Goal: Task Accomplishment & Management: Complete application form

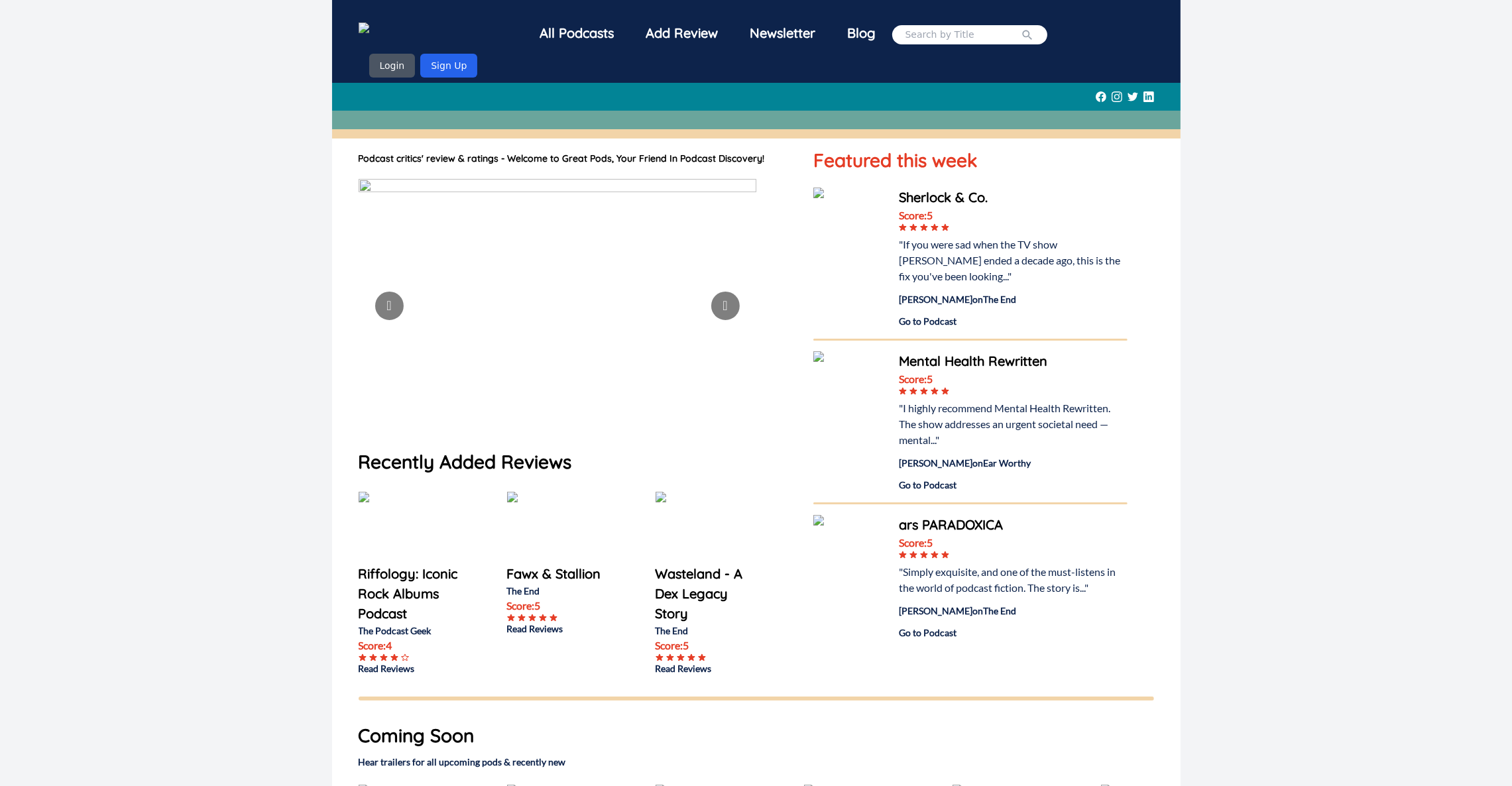
click at [0, 441] on div "All Podcasts Add Review Newsletter Blog Login Sign Up Podcast critics' review &…" at bounding box center [756, 560] width 1512 height 1122
click at [478, 54] on button "Sign Up" at bounding box center [449, 65] width 57 height 24
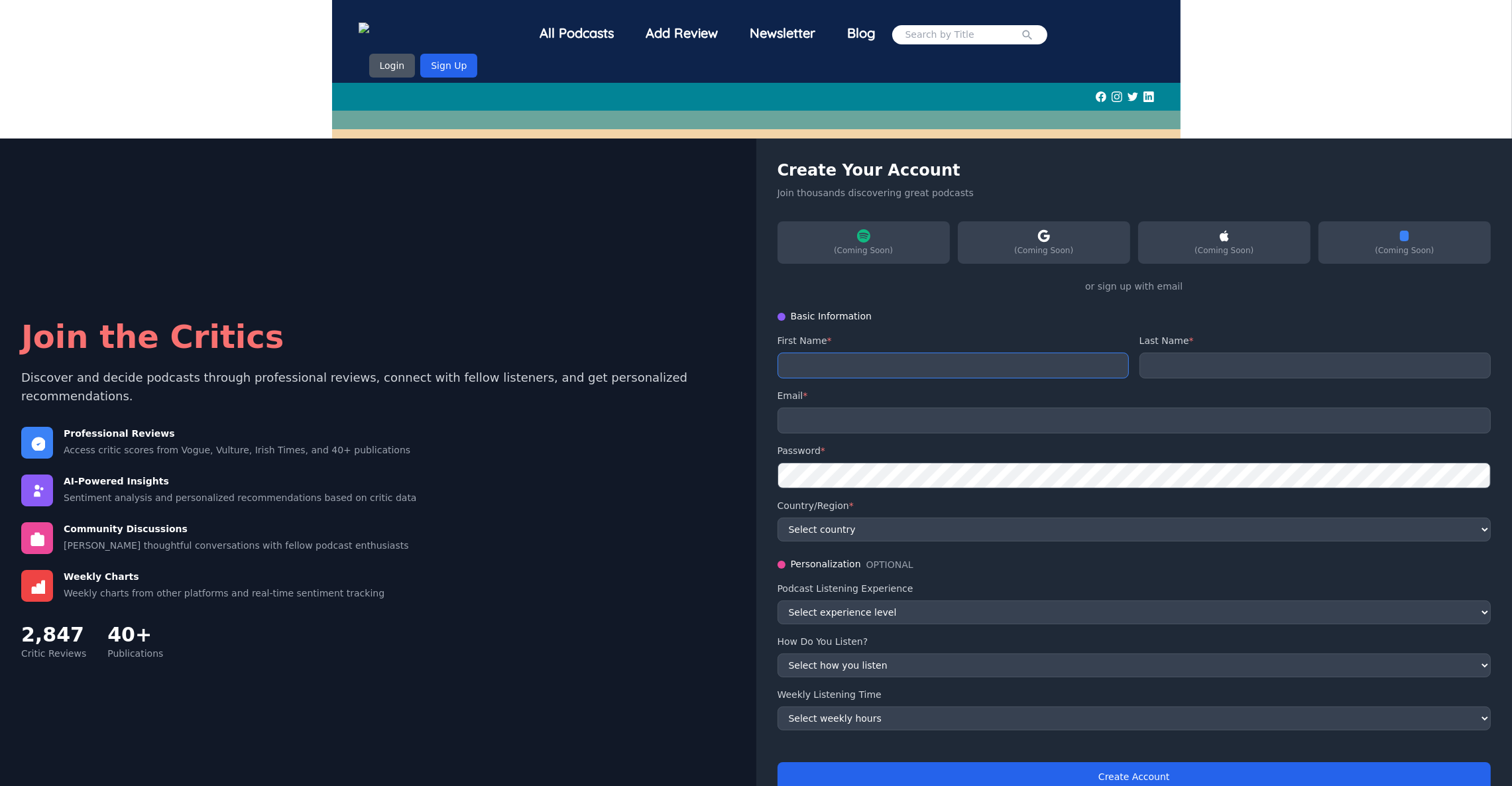
click at [1017, 357] on input "text" at bounding box center [953, 365] width 351 height 26
type input "K"
click at [1018, 409] on input "email" at bounding box center [1134, 420] width 714 height 26
type input "katariya@usc.edu"
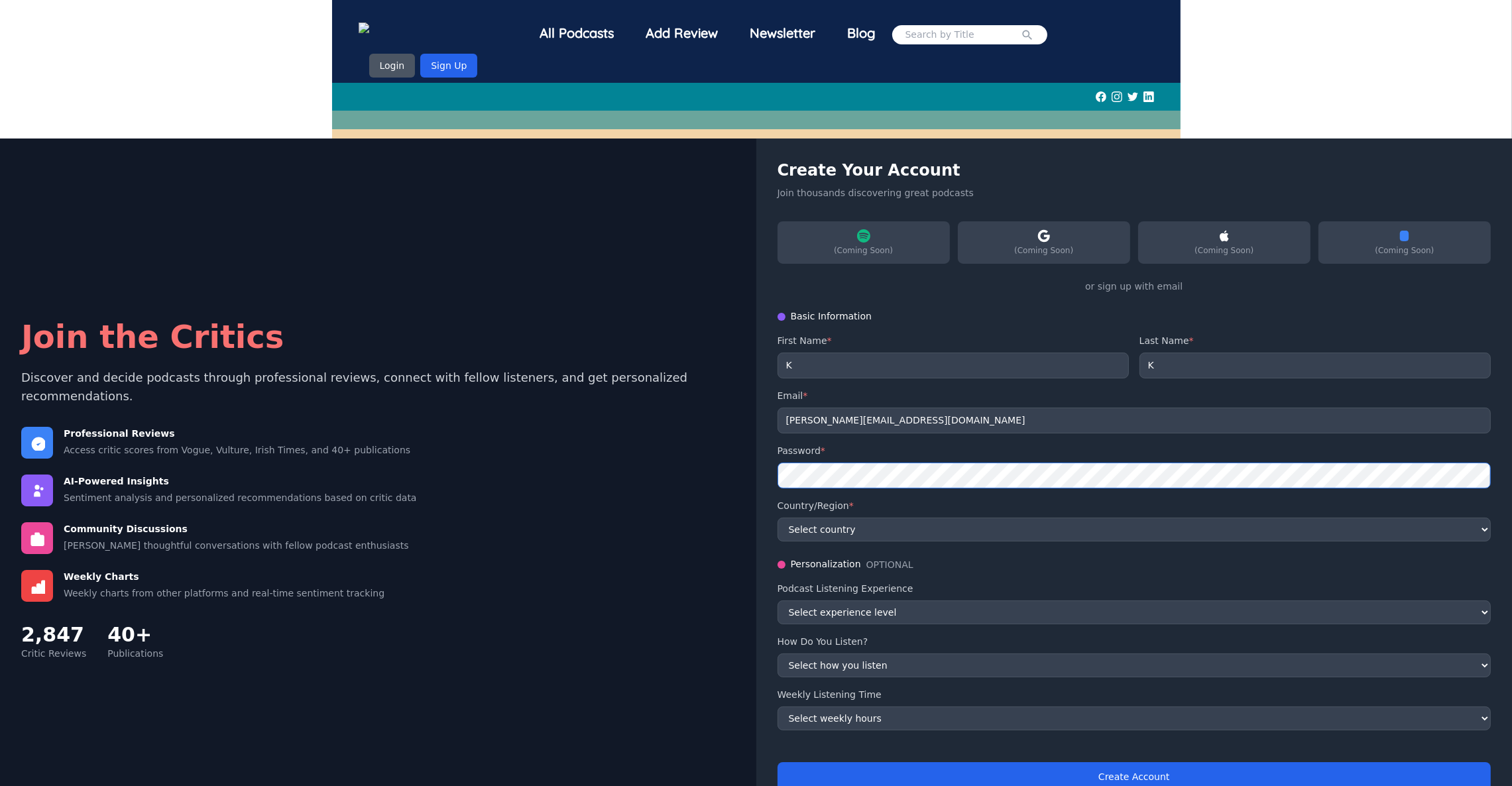
scroll to position [44, 0]
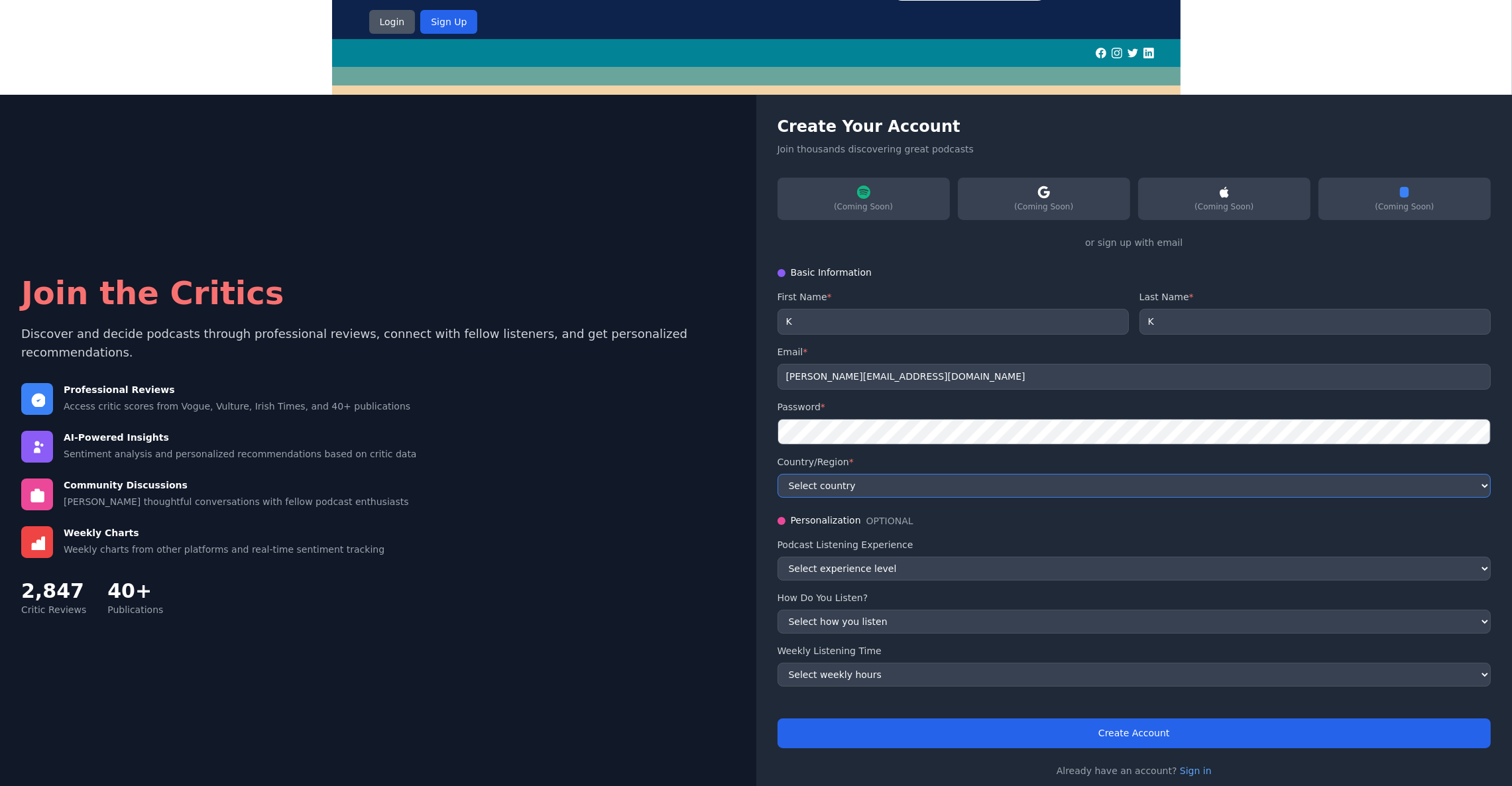
click at [856, 474] on select "Select country United States Canada United Kingdom Australia Germany France Oth…" at bounding box center [1134, 485] width 714 height 24
select select "US"
click at [777, 474] on select "Select country United States Canada United Kingdom Australia Germany France Oth…" at bounding box center [1134, 485] width 714 height 24
click at [860, 556] on select "Select experience level Beginner Intermediate Advanced Expert" at bounding box center [1134, 568] width 714 height 24
select select "beginner"
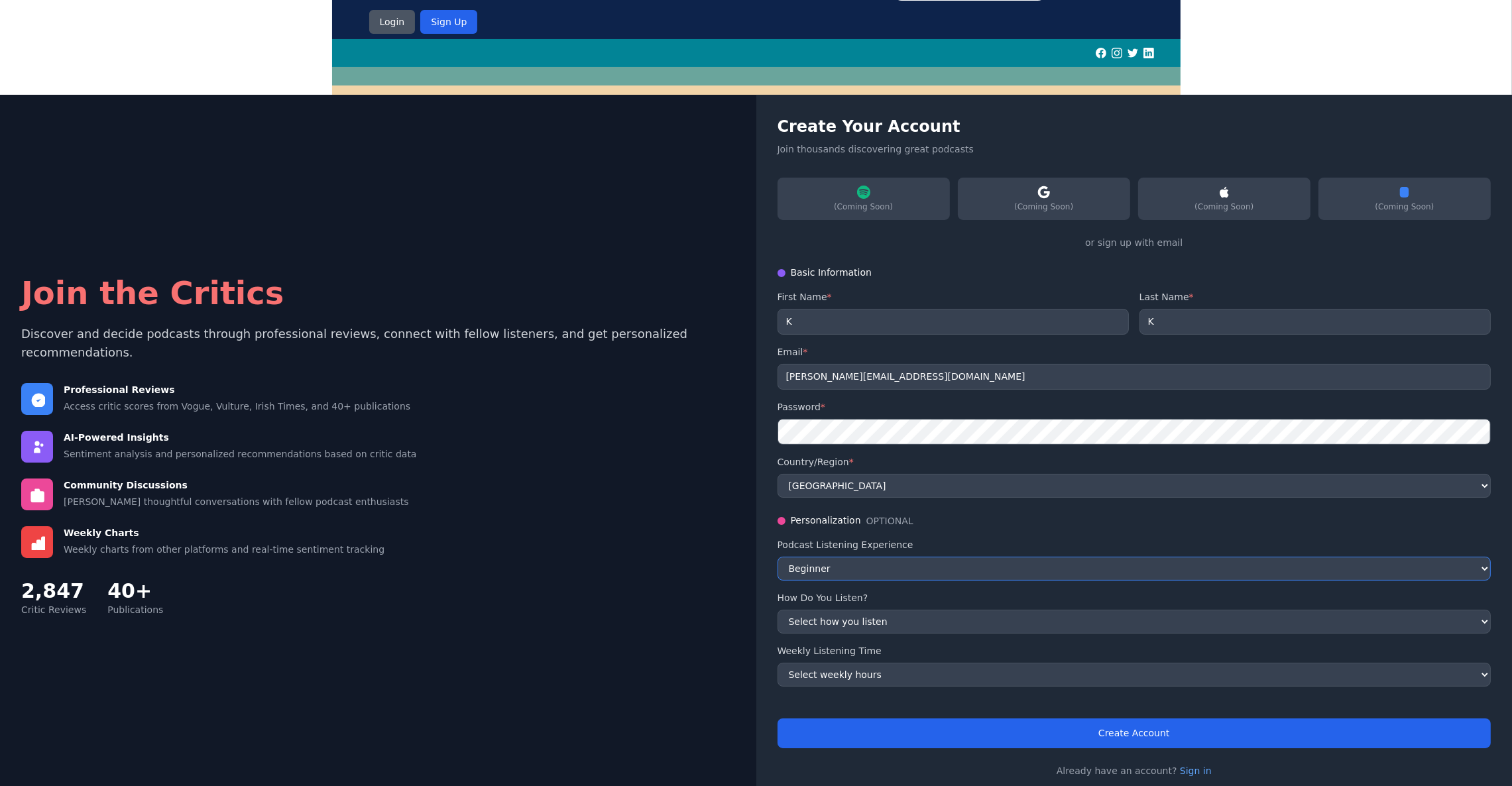
click at [777, 556] on select "Select experience level Beginner Intermediate Advanced Expert" at bounding box center [1134, 568] width 714 height 24
click at [860, 612] on select "Select how you listen While commuting While working While exercising While rela…" at bounding box center [1134, 622] width 714 height 24
select select "working"
click at [777, 610] on select "Select how you listen While commuting While working While exercising While rela…" at bounding box center [1134, 622] width 714 height 24
click at [866, 662] on select "Select weekly hours 1-3 hours 4-7 hours 8-15 hours 16+ hours" at bounding box center [1134, 674] width 714 height 24
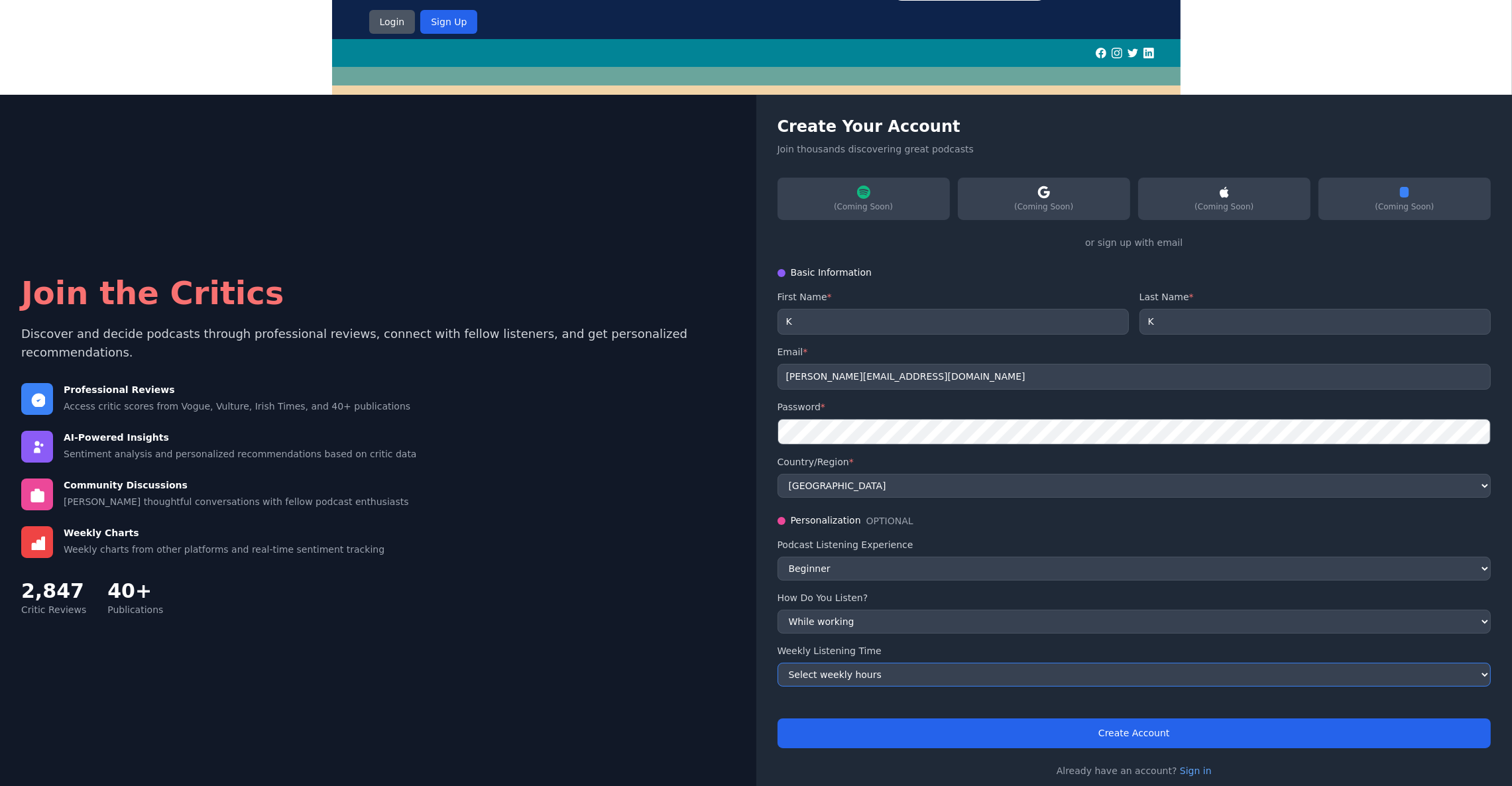
select select "1-3"
click at [777, 662] on select "Select weekly hours 1-3 hours 4-7 hours 8-15 hours 16+ hours" at bounding box center [1134, 674] width 714 height 24
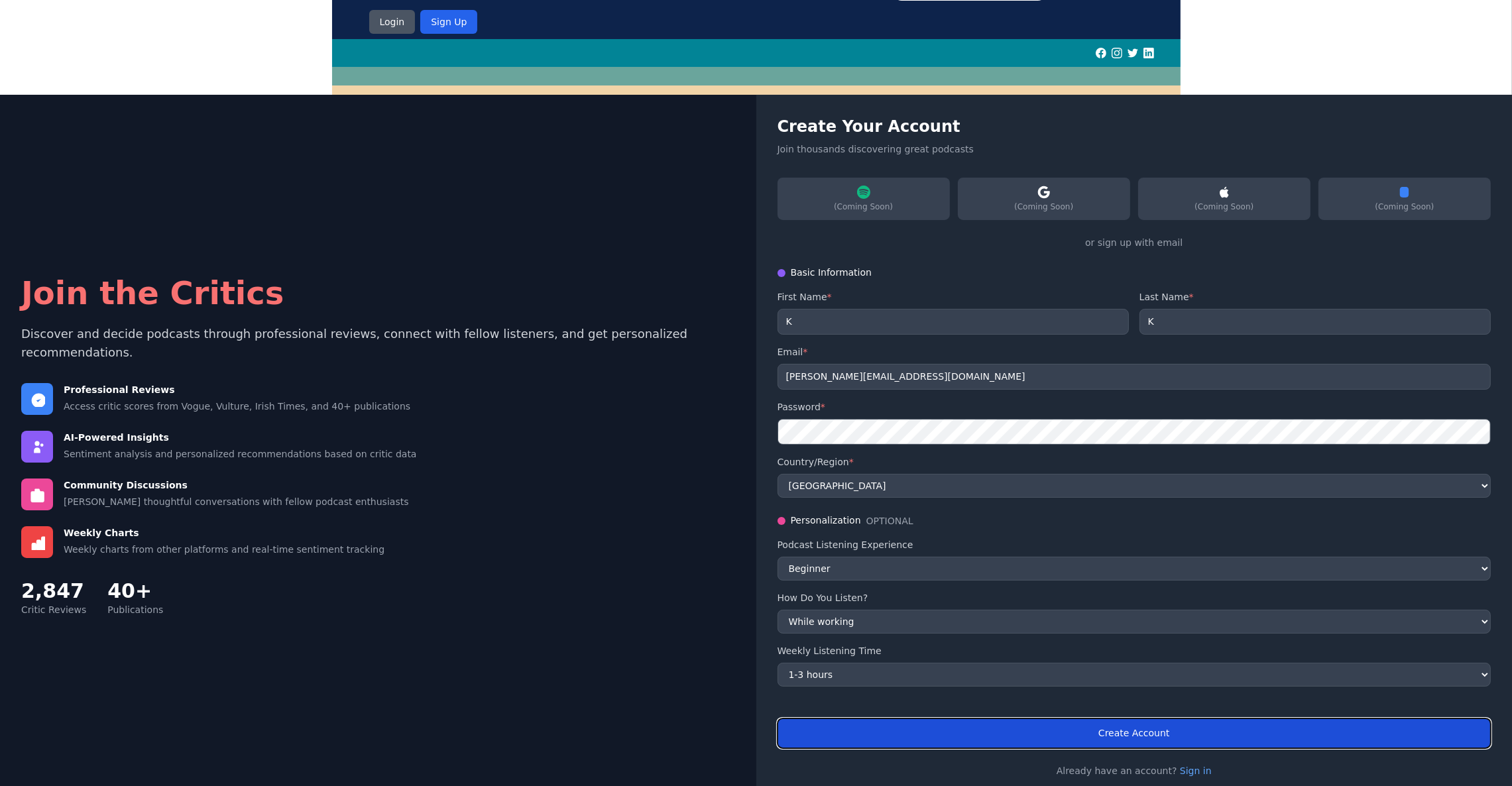
click at [992, 718] on button "Create Account" at bounding box center [1134, 732] width 714 height 30
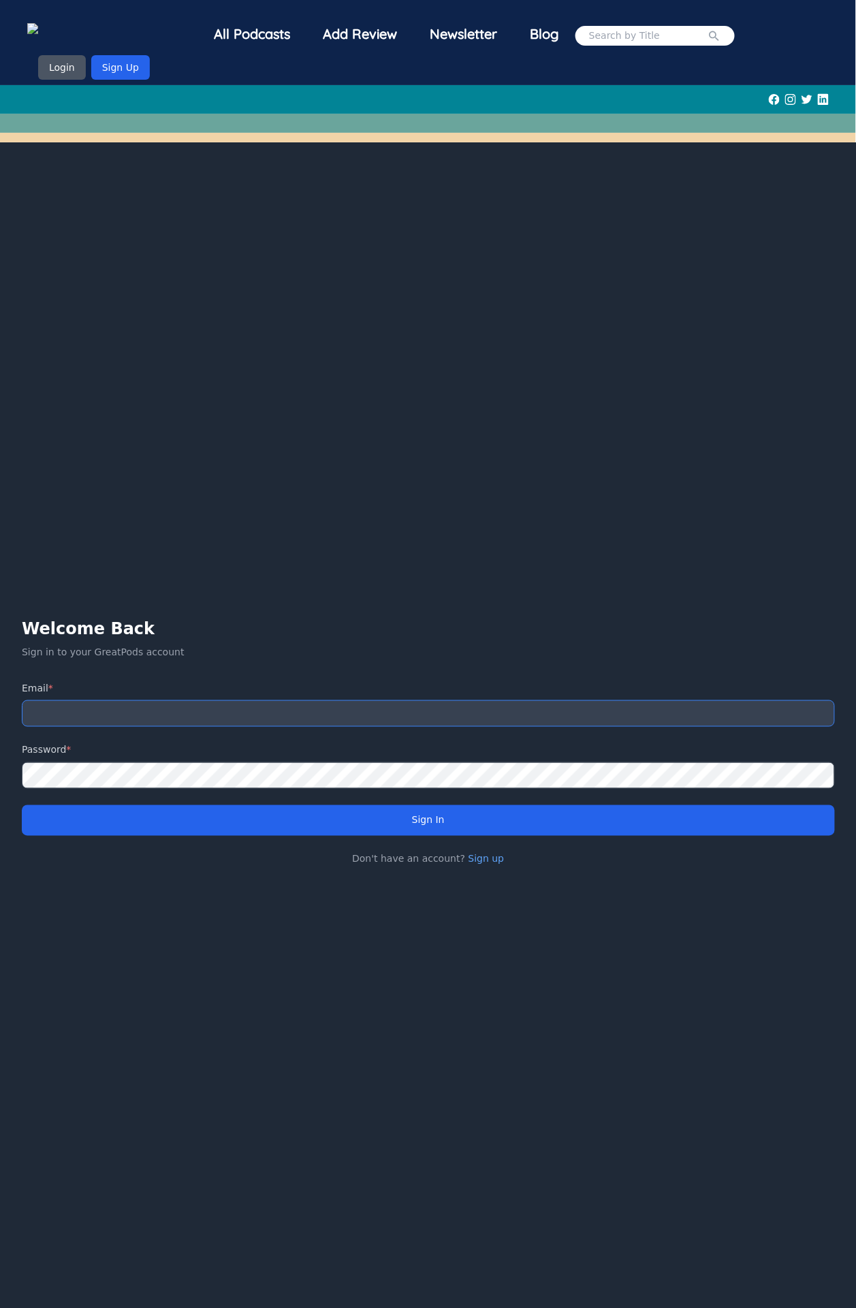
click at [105, 713] on input "email" at bounding box center [428, 713] width 813 height 27
type input "katariya@usc.edu"
click at [439, 807] on button "Sign In" at bounding box center [428, 820] width 813 height 31
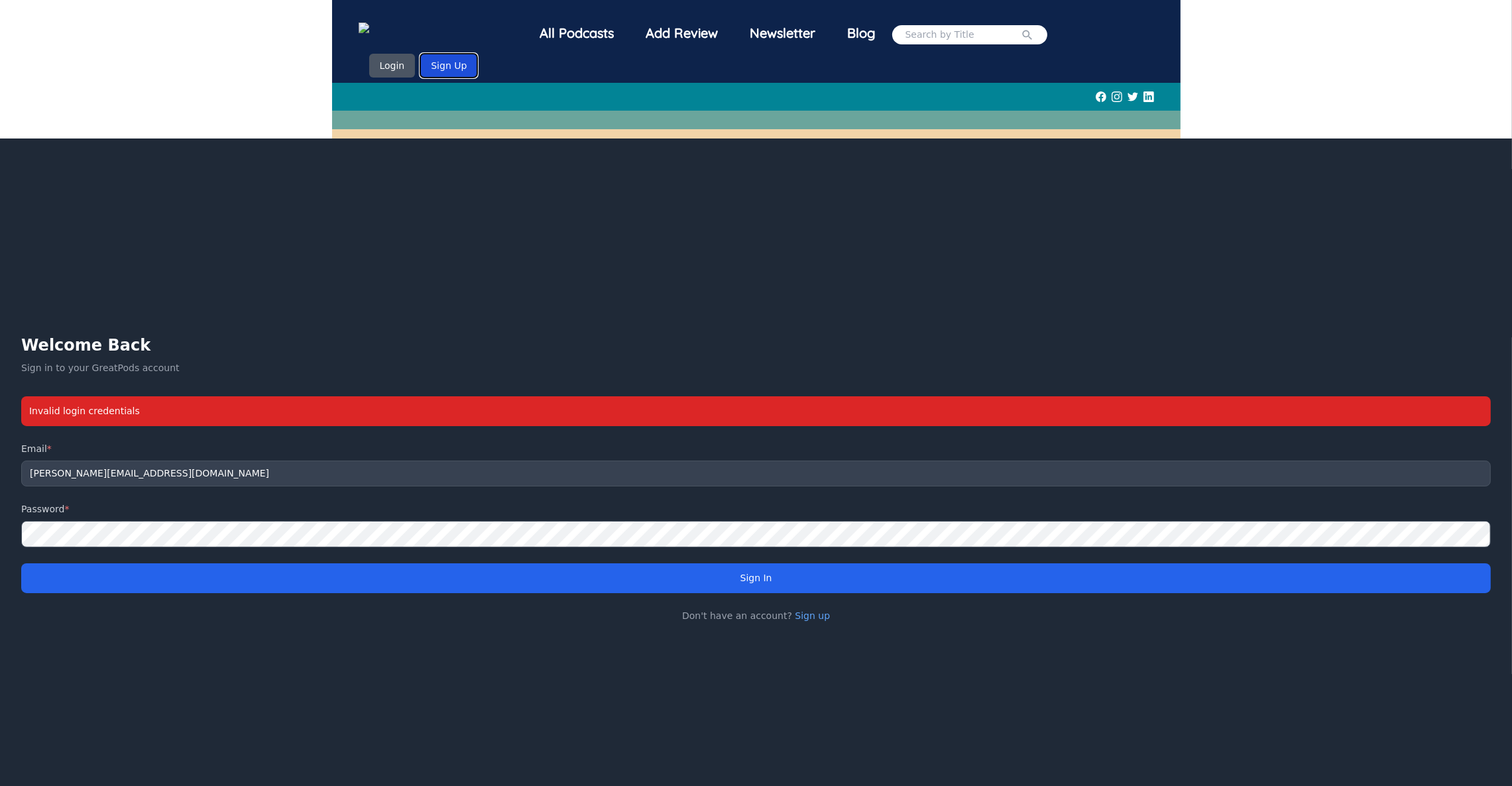
click at [478, 54] on button "Sign Up" at bounding box center [449, 65] width 57 height 24
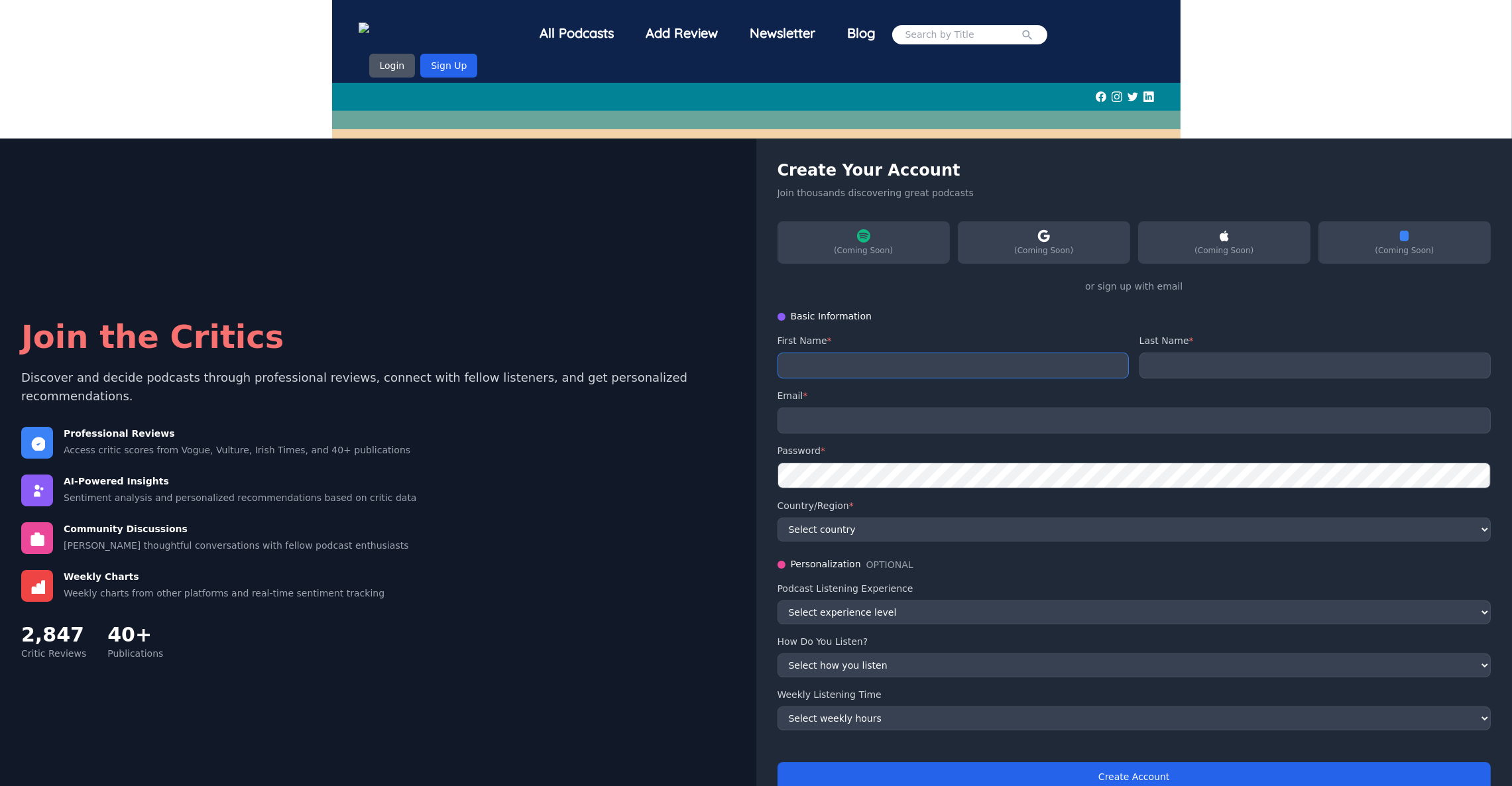
click at [877, 357] on input "text" at bounding box center [953, 365] width 351 height 26
type input "Khushi"
type input "Katariya"
type input "khushikatariya0911@gmail.com"
select select "US"
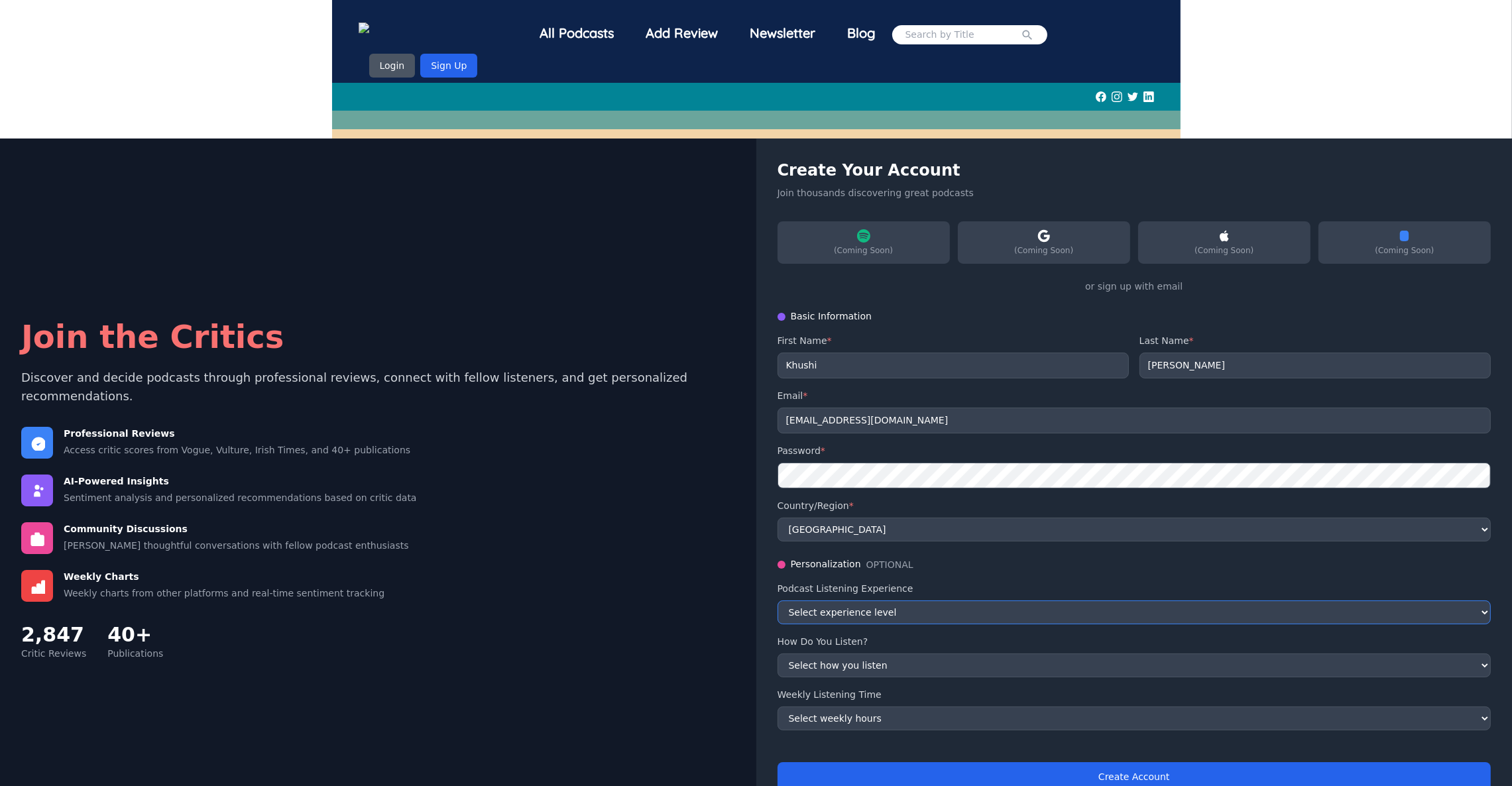
click at [897, 604] on select "Select experience level Beginner Intermediate Advanced Expert" at bounding box center [1134, 612] width 714 height 24
select select "beginner"
click at [777, 600] on select "Select experience level Beginner Intermediate Advanced Expert" at bounding box center [1134, 612] width 714 height 24
click at [875, 654] on select "Select how you listen While commuting While working While exercising While rela…" at bounding box center [1134, 665] width 714 height 24
click at [777, 654] on select "Select how you listen While commuting While working While exercising While rela…" at bounding box center [1134, 665] width 714 height 24
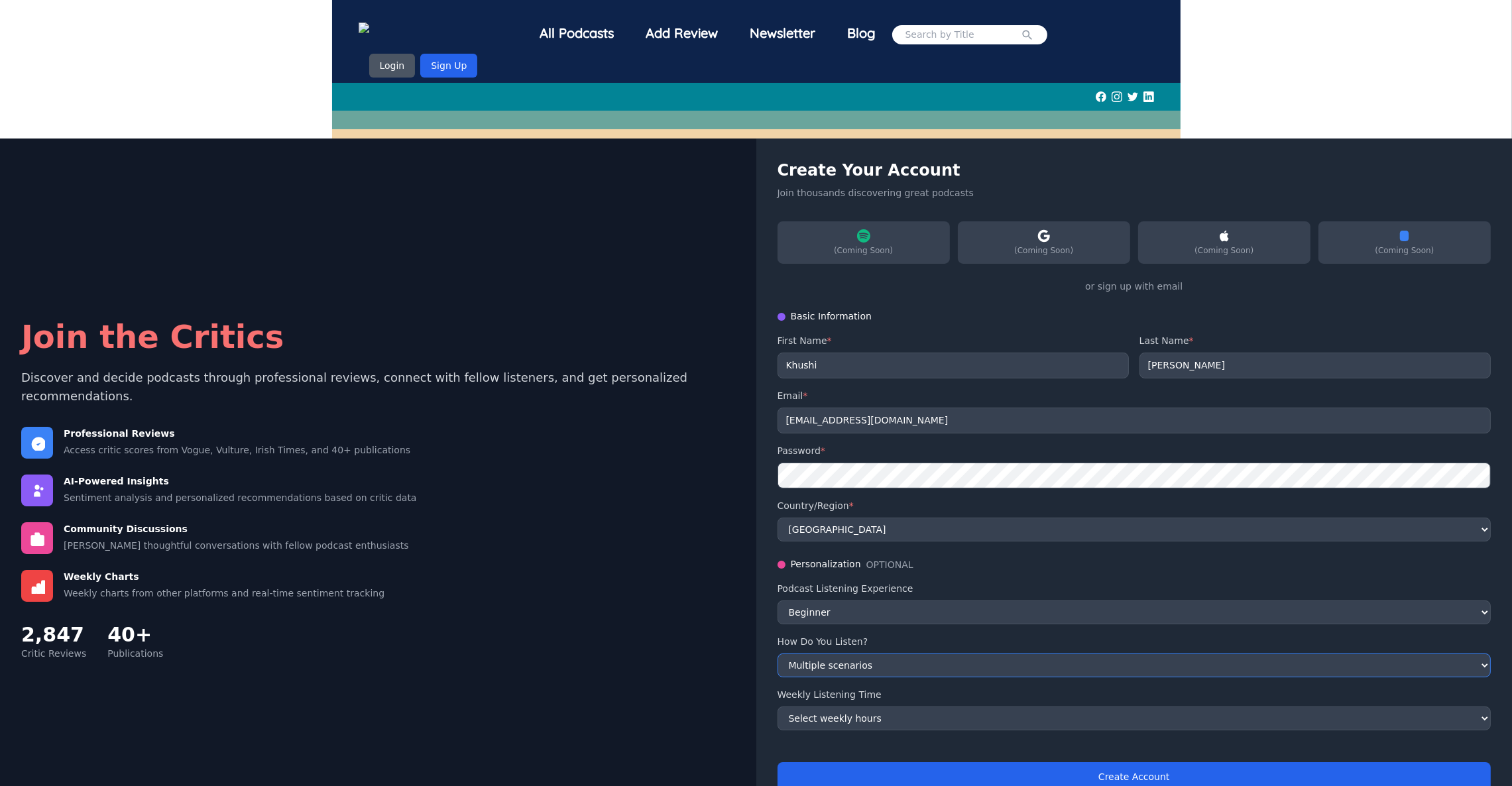
scroll to position [44, 0]
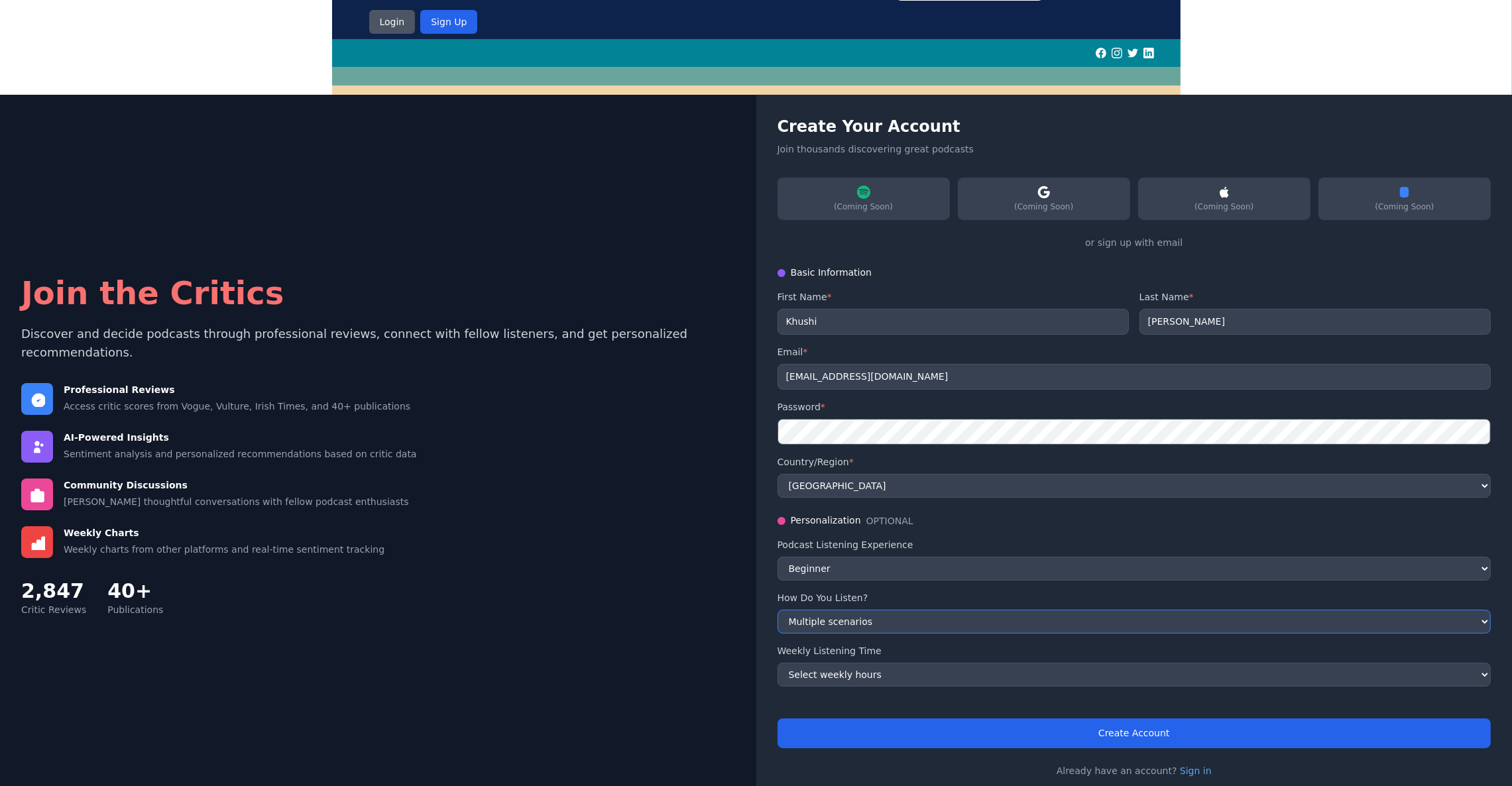
click at [846, 617] on select "Select how you listen While commuting While working While exercising While rela…" at bounding box center [1134, 622] width 714 height 24
select select "relaxing"
click at [777, 610] on select "Select how you listen While commuting While working While exercising While rela…" at bounding box center [1134, 622] width 714 height 24
click at [890, 662] on select "Select weekly hours 1-3 hours 4-7 hours 8-15 hours 16+ hours" at bounding box center [1134, 674] width 714 height 24
select select "1-3"
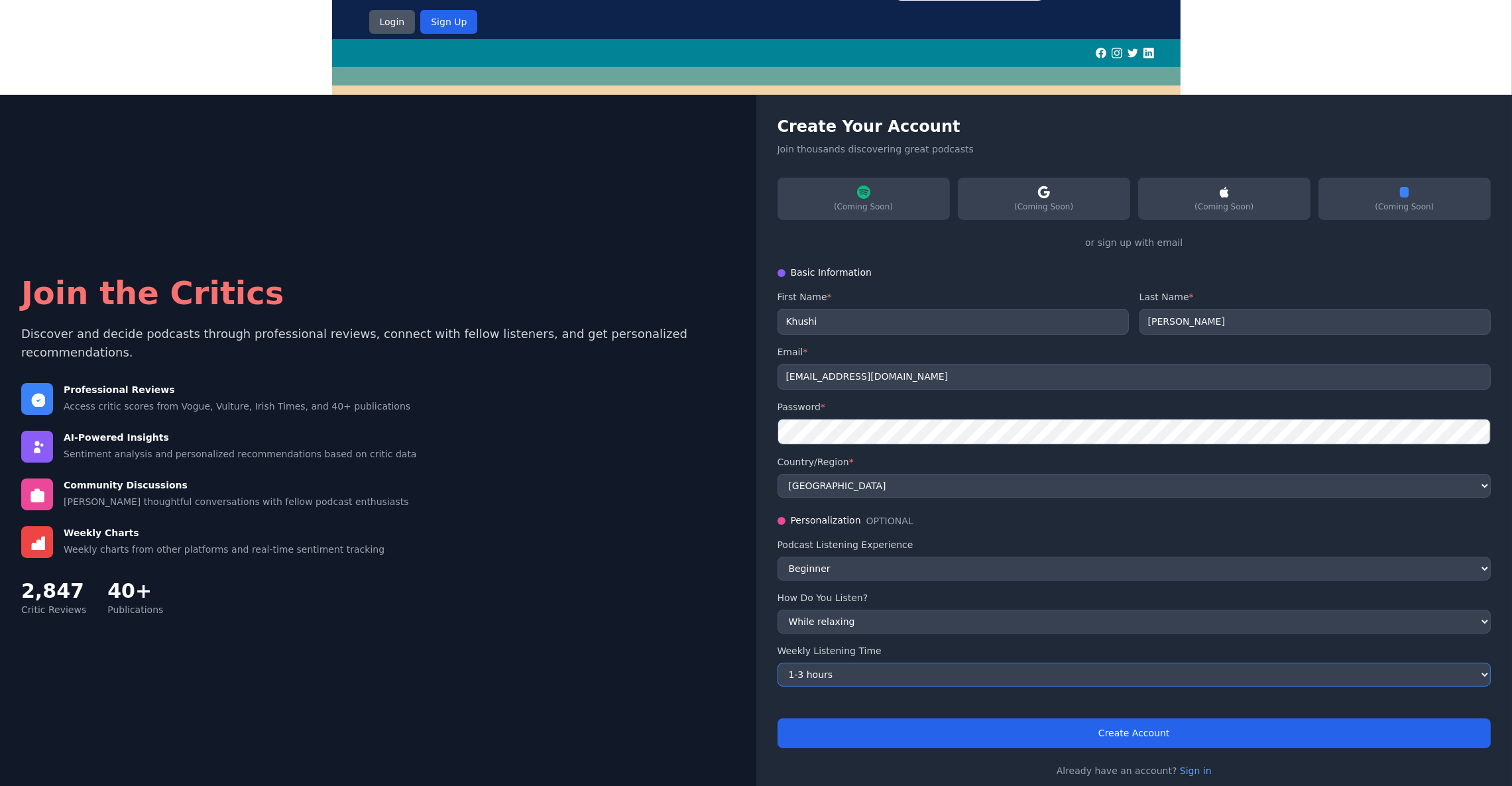
click at [777, 662] on select "Select weekly hours 1-3 hours 4-7 hours 8-15 hours 16+ hours" at bounding box center [1134, 674] width 714 height 24
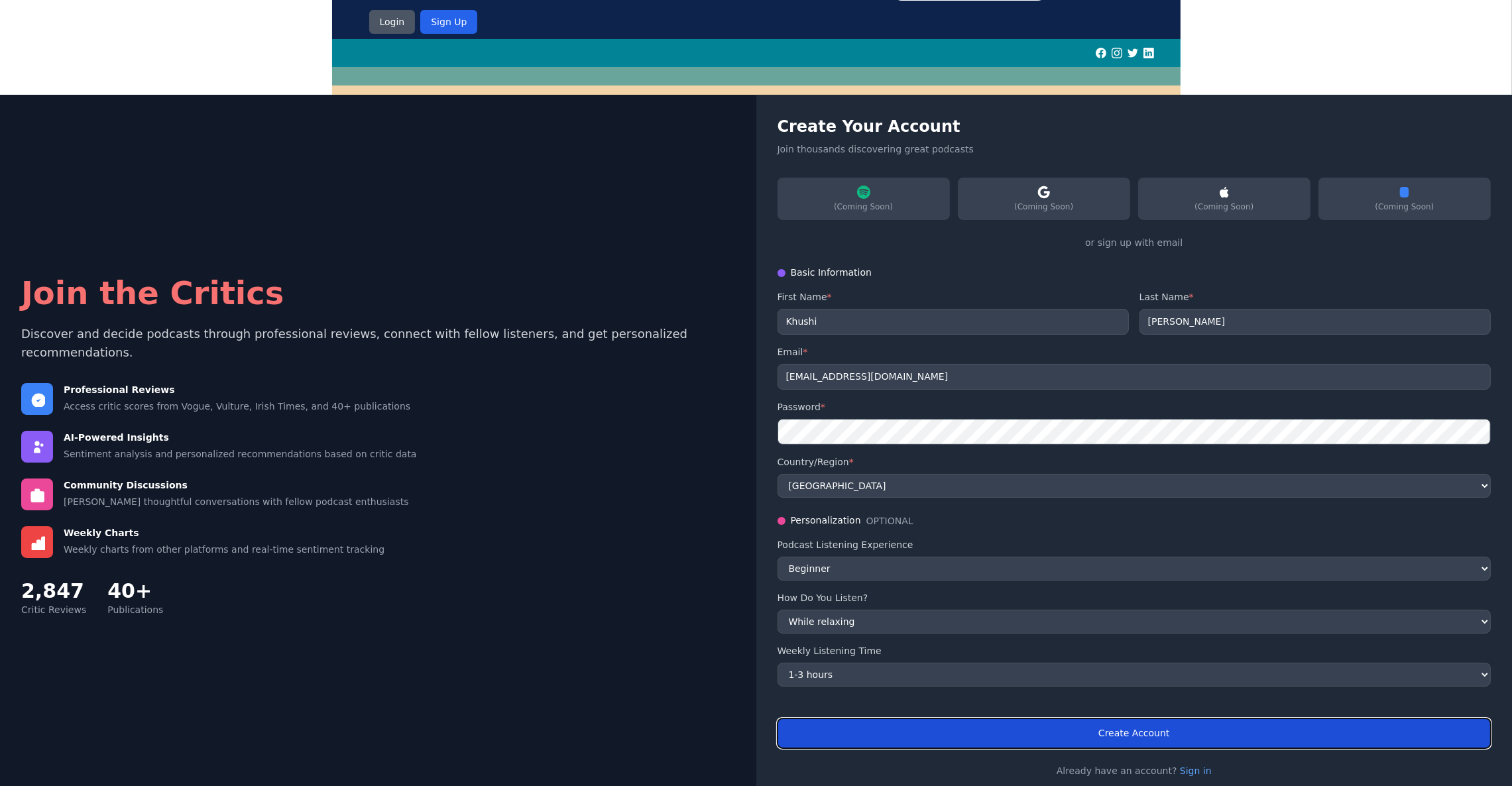
click at [1104, 721] on button "Create Account" at bounding box center [1134, 732] width 714 height 30
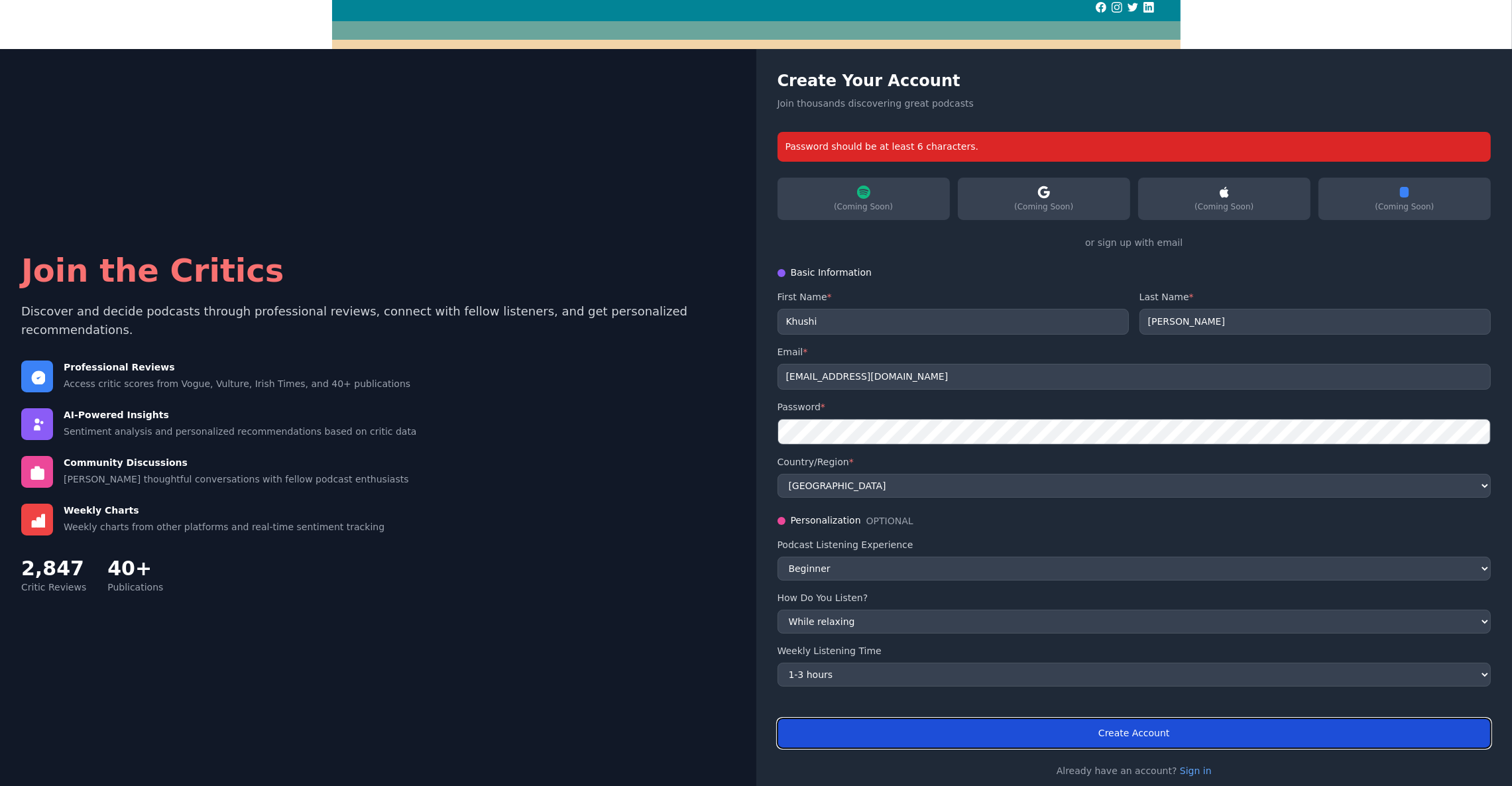
click at [1034, 718] on button "Create Account" at bounding box center [1134, 732] width 714 height 30
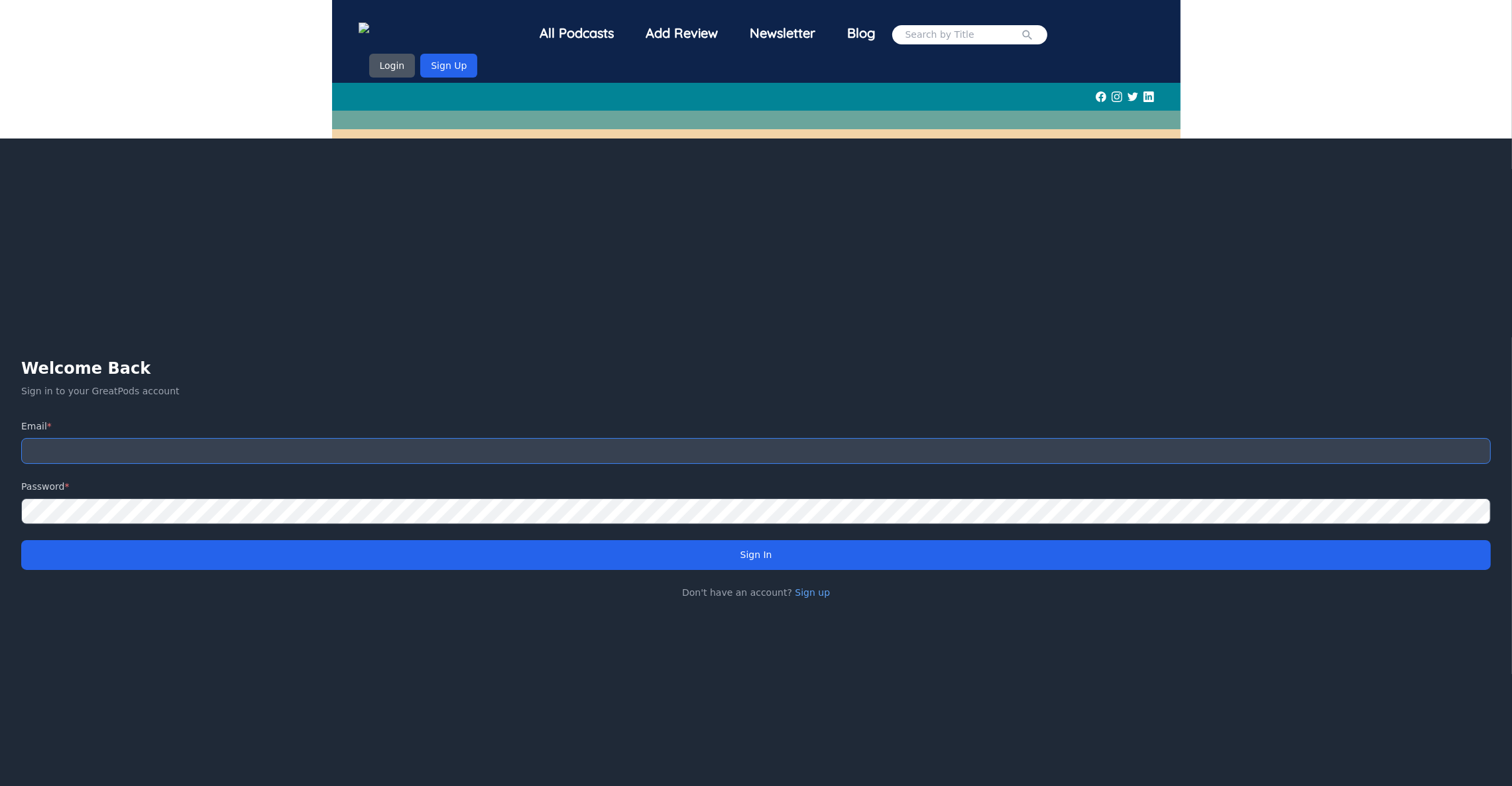
click at [462, 438] on input "email" at bounding box center [756, 450] width 1469 height 26
type input "khushikatariya0911@gmail.com"
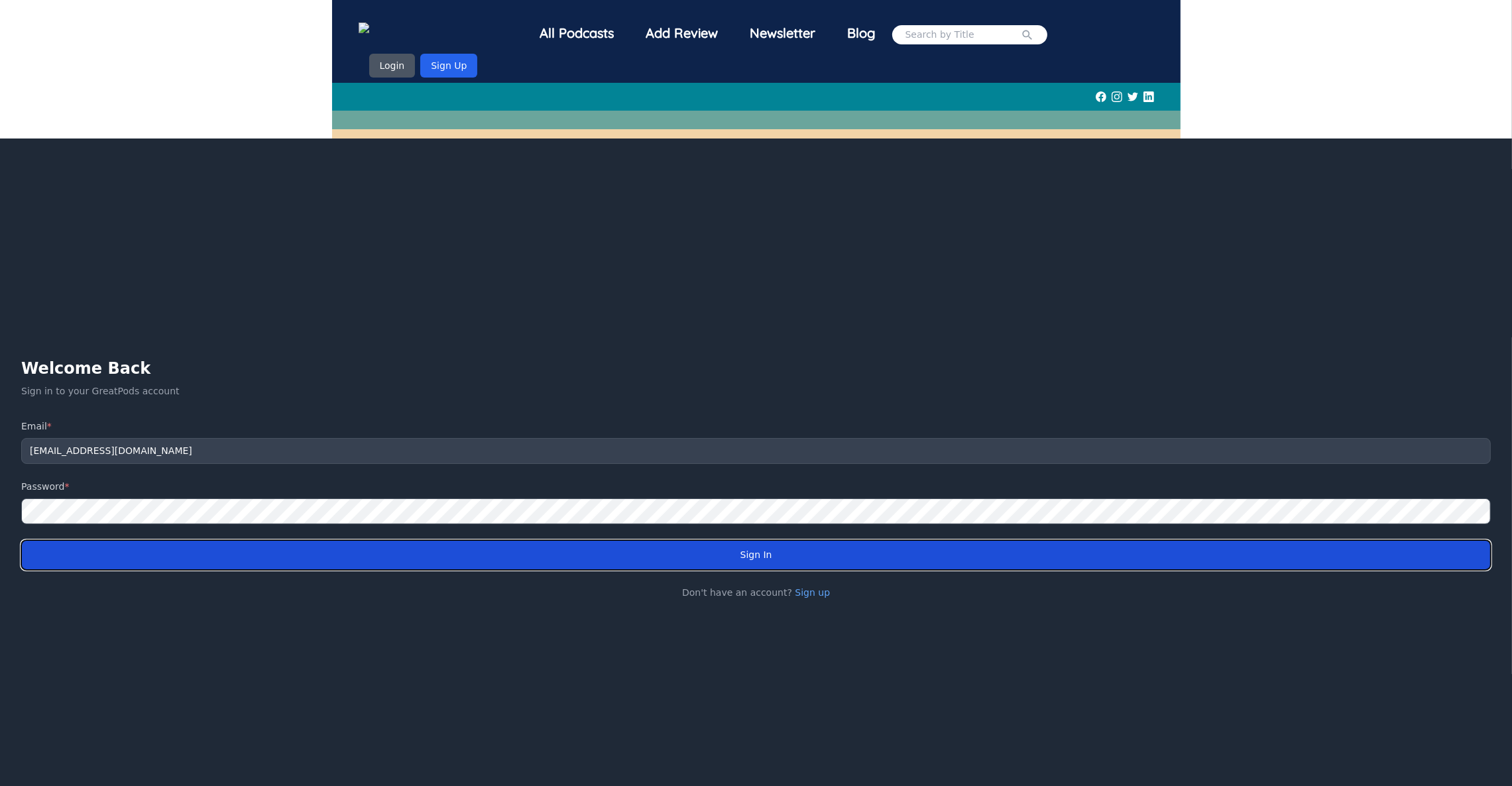
click at [703, 544] on button "Sign In" at bounding box center [756, 554] width 1469 height 30
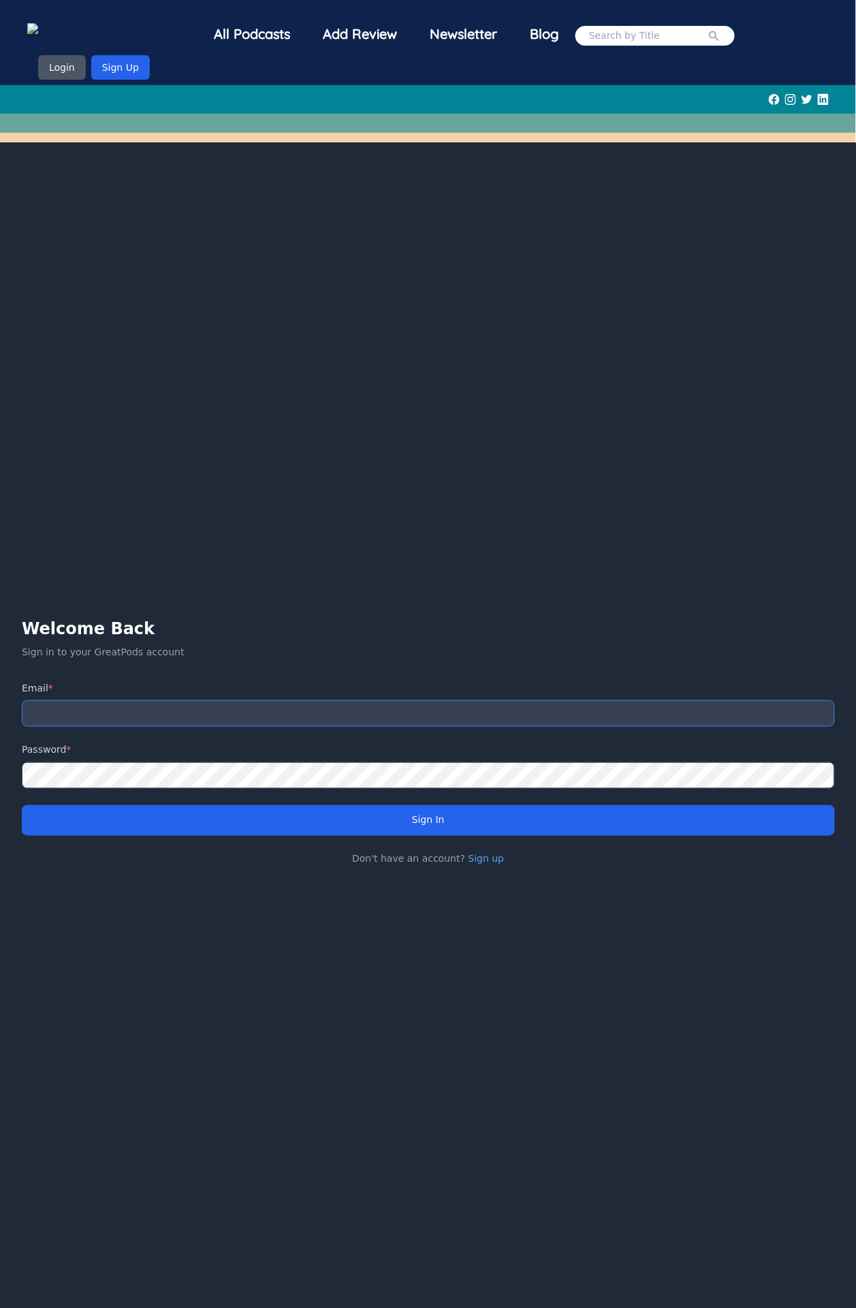
click at [140, 708] on input "email" at bounding box center [428, 713] width 813 height 27
type input "khushikatariya0911@gmail.com"
click at [300, 807] on button "Sign In" at bounding box center [428, 820] width 813 height 31
click at [87, 37] on img at bounding box center [57, 30] width 60 height 14
click at [112, 66] on button "Sign Up" at bounding box center [120, 67] width 59 height 25
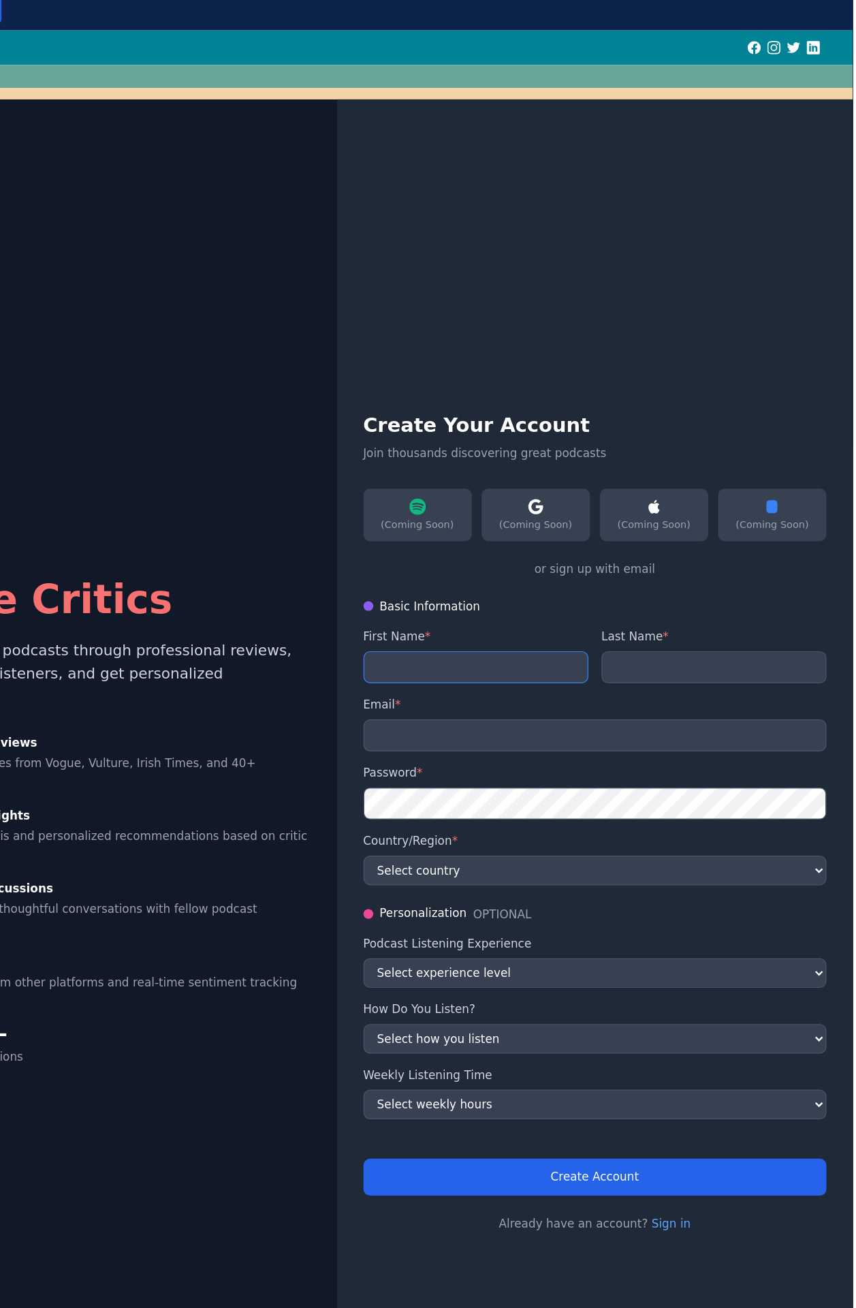
click at [606, 615] on input "text" at bounding box center [543, 613] width 187 height 27
type input "K"
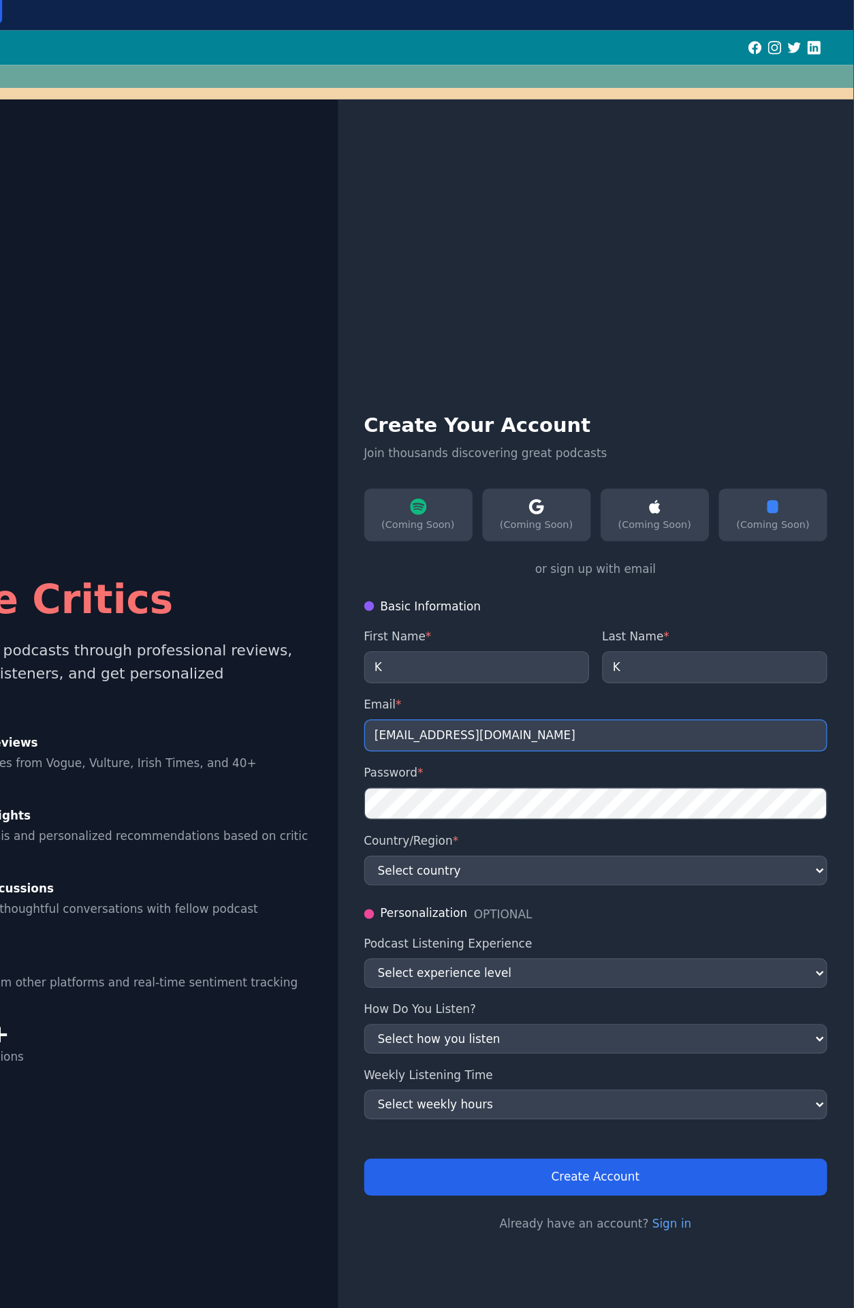
type input "[EMAIL_ADDRESS][DOMAIN_NAME]"
click at [565, 783] on select "Select country [GEOGRAPHIC_DATA] [GEOGRAPHIC_DATA] [GEOGRAPHIC_DATA] [GEOGRAPHI…" at bounding box center [642, 782] width 385 height 25
select select "CA"
click at [450, 770] on select "Select country [GEOGRAPHIC_DATA] [GEOGRAPHIC_DATA] [GEOGRAPHIC_DATA] [GEOGRAPHI…" at bounding box center [642, 782] width 385 height 25
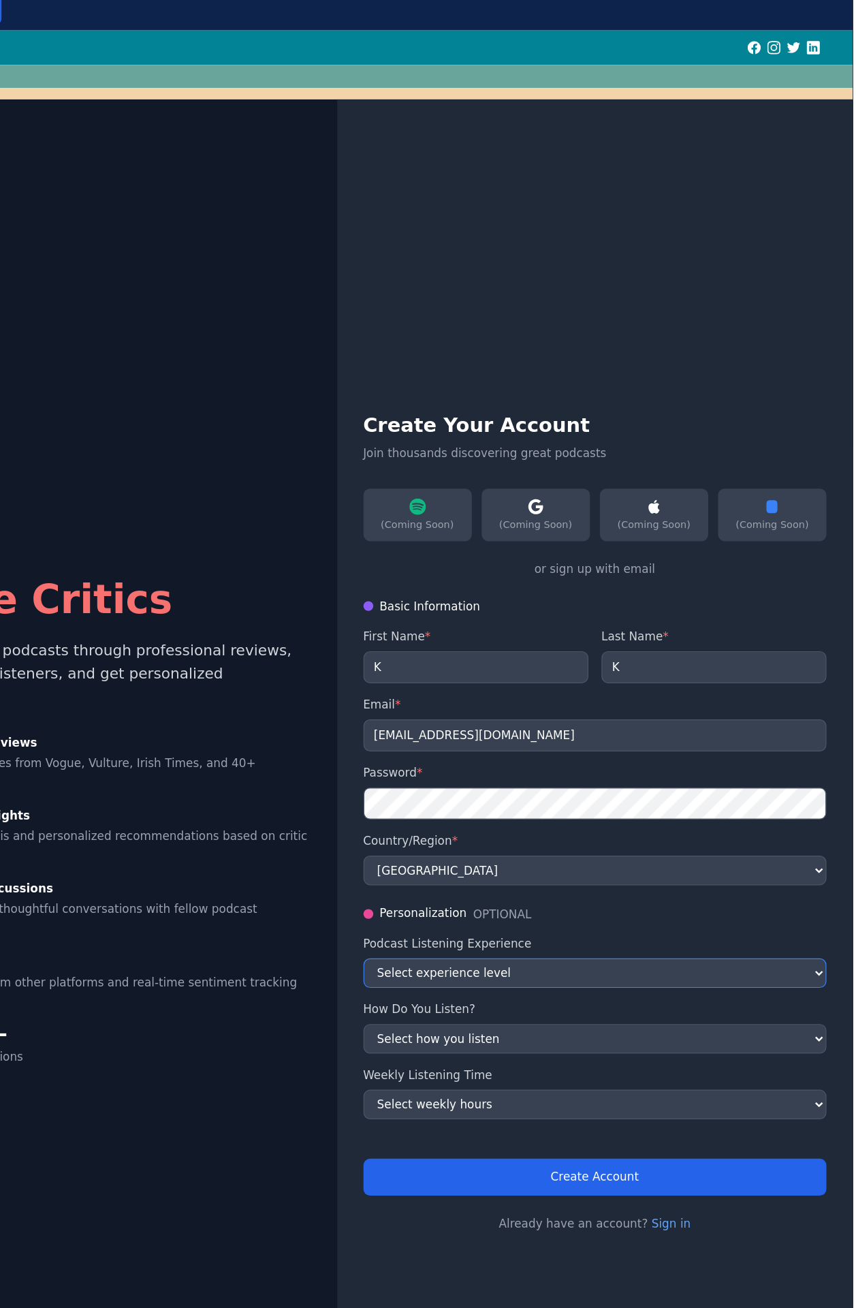
click at [524, 865] on select "Select experience level Beginner Intermediate Advanced Expert" at bounding box center [642, 867] width 385 height 25
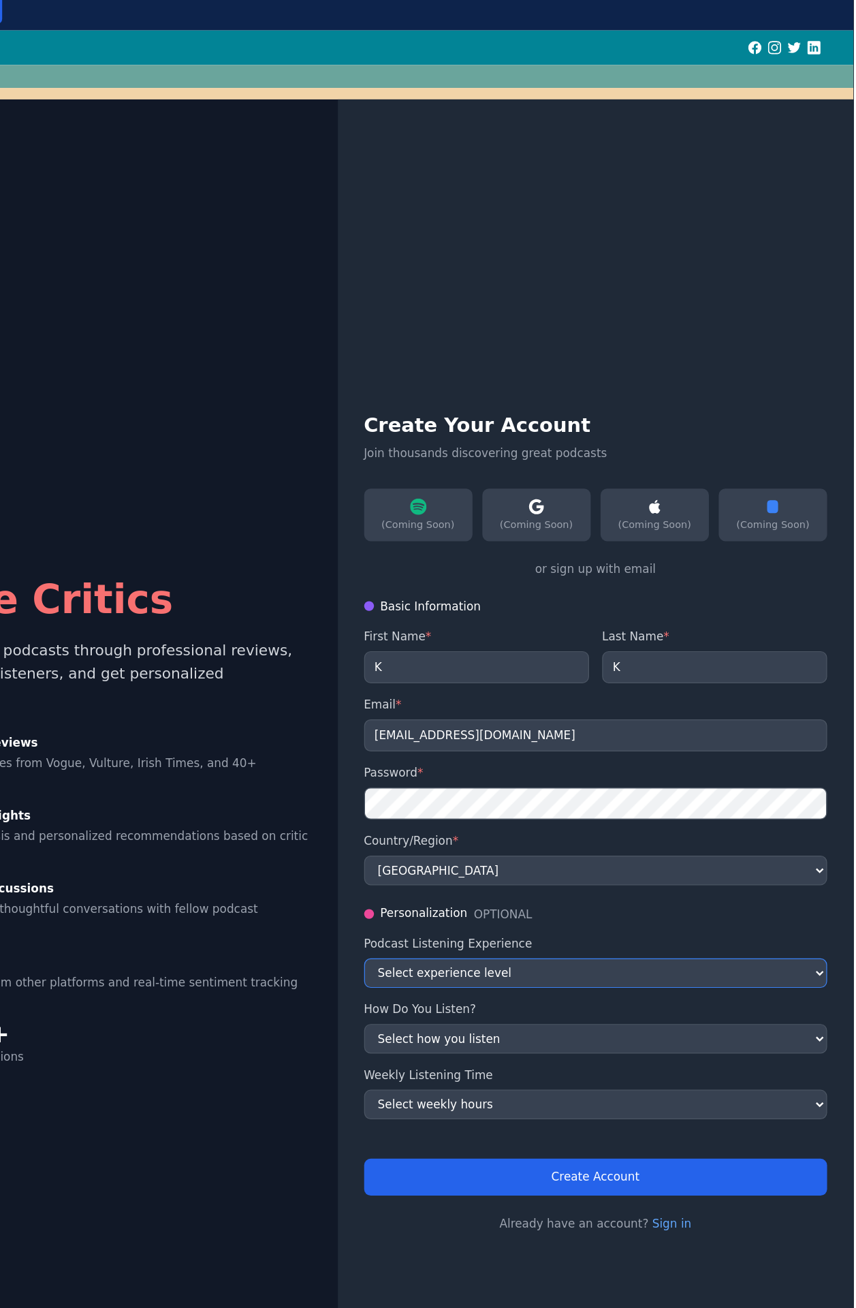
select select "advanced"
click at [450, 855] on select "Select experience level Beginner Intermediate Advanced Expert" at bounding box center [642, 867] width 385 height 25
click at [526, 922] on select "Select how you listen While commuting While working While exercising While rela…" at bounding box center [642, 921] width 385 height 25
select select "exercising"
click at [450, 909] on select "Select how you listen While commuting While working While exercising While rela…" at bounding box center [642, 921] width 385 height 25
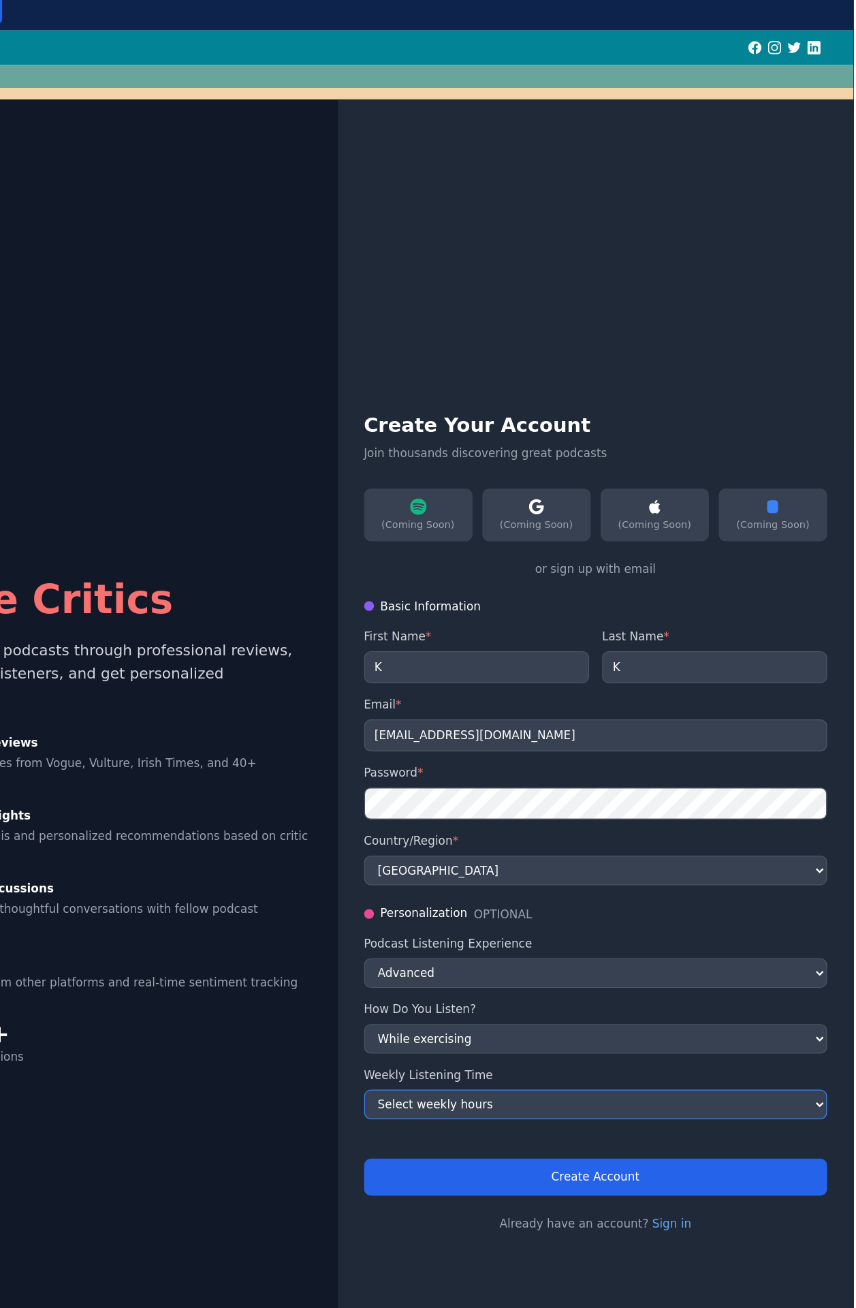
click at [531, 980] on select "Select weekly hours 1-3 hours 4-7 hours 8-15 hours 16+ hours" at bounding box center [642, 976] width 385 height 25
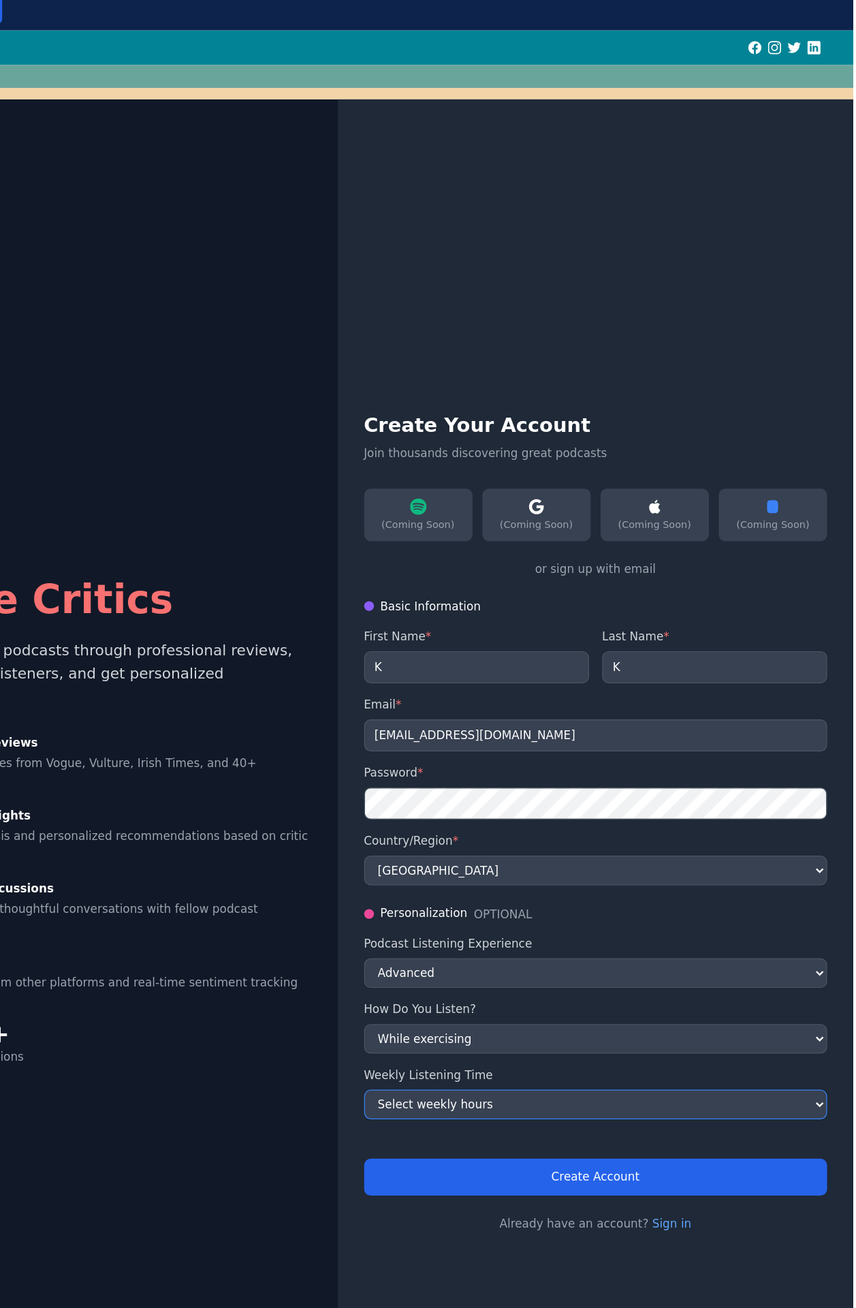
select select "4-7"
click at [450, 965] on select "Select weekly hours 1-3 hours 4-7 hours 8-15 hours 16+ hours" at bounding box center [642, 976] width 385 height 25
click at [611, 1035] on button "Create Account" at bounding box center [642, 1036] width 385 height 31
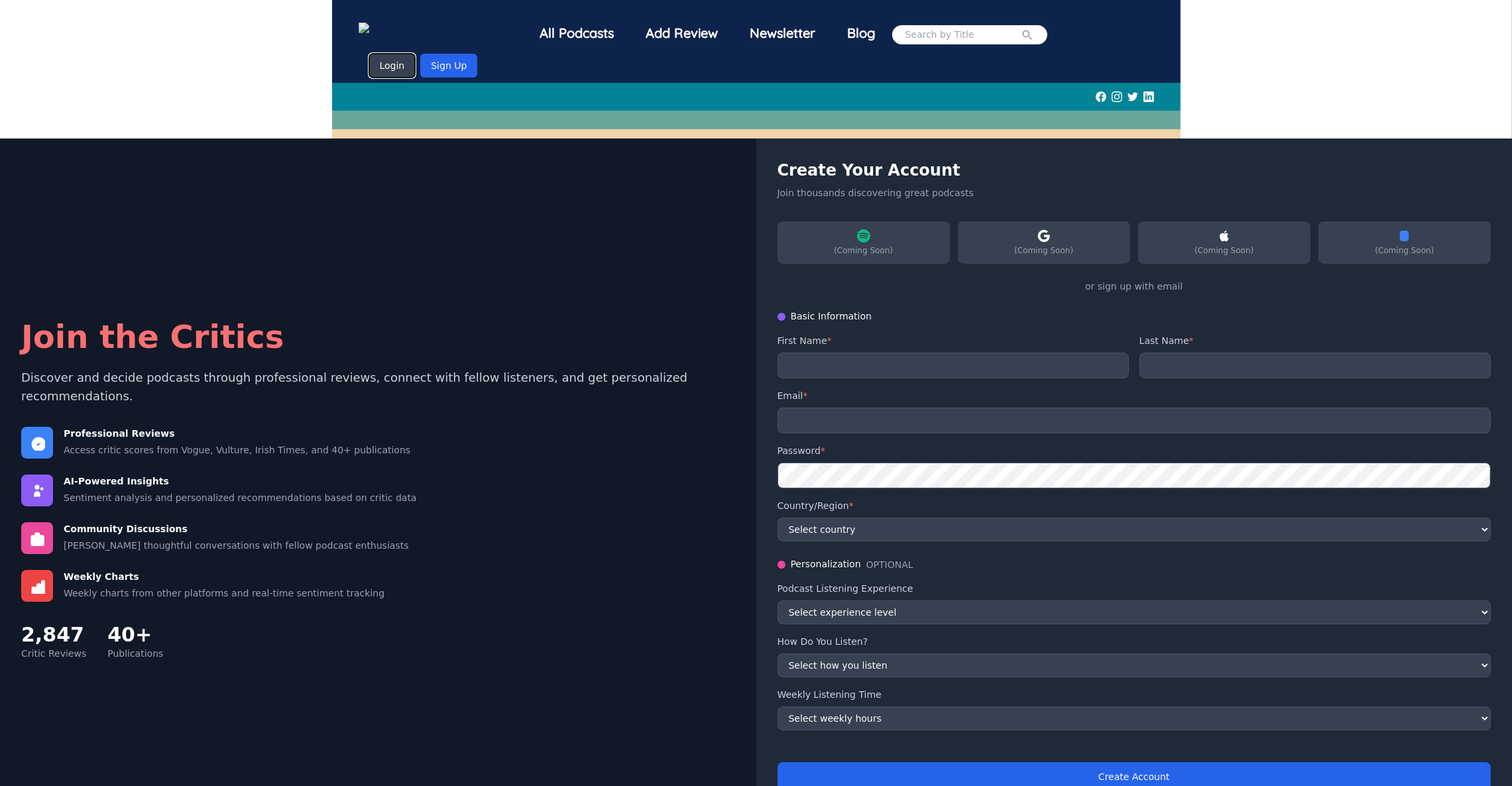
click at [415, 54] on button "Login" at bounding box center [392, 65] width 47 height 24
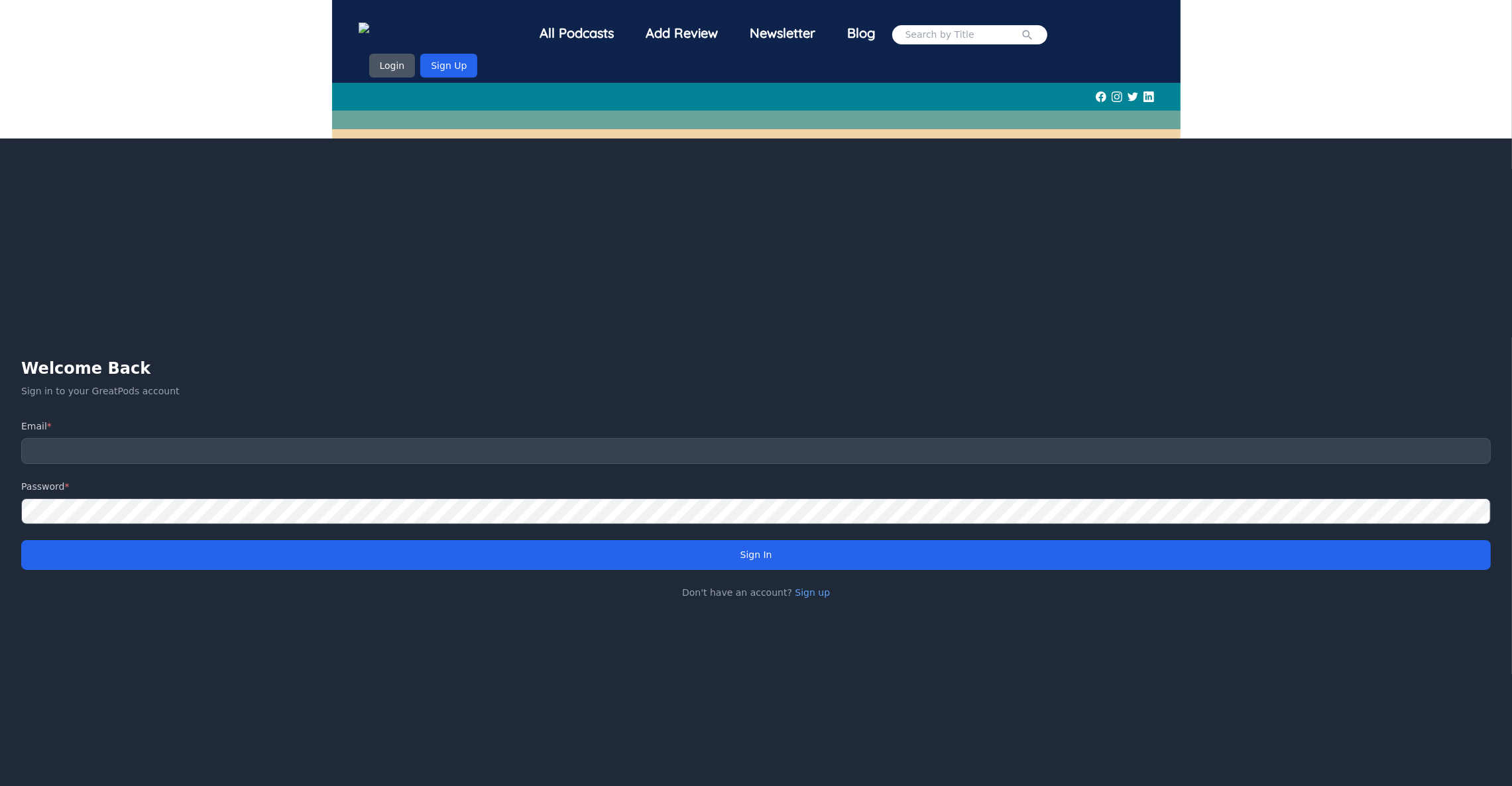
click at [579, 448] on form "Email * Password * Sign In" at bounding box center [756, 494] width 1469 height 151
click at [566, 440] on input "email" at bounding box center [756, 450] width 1469 height 26
type input "[EMAIL_ADDRESS][DOMAIN_NAME]"
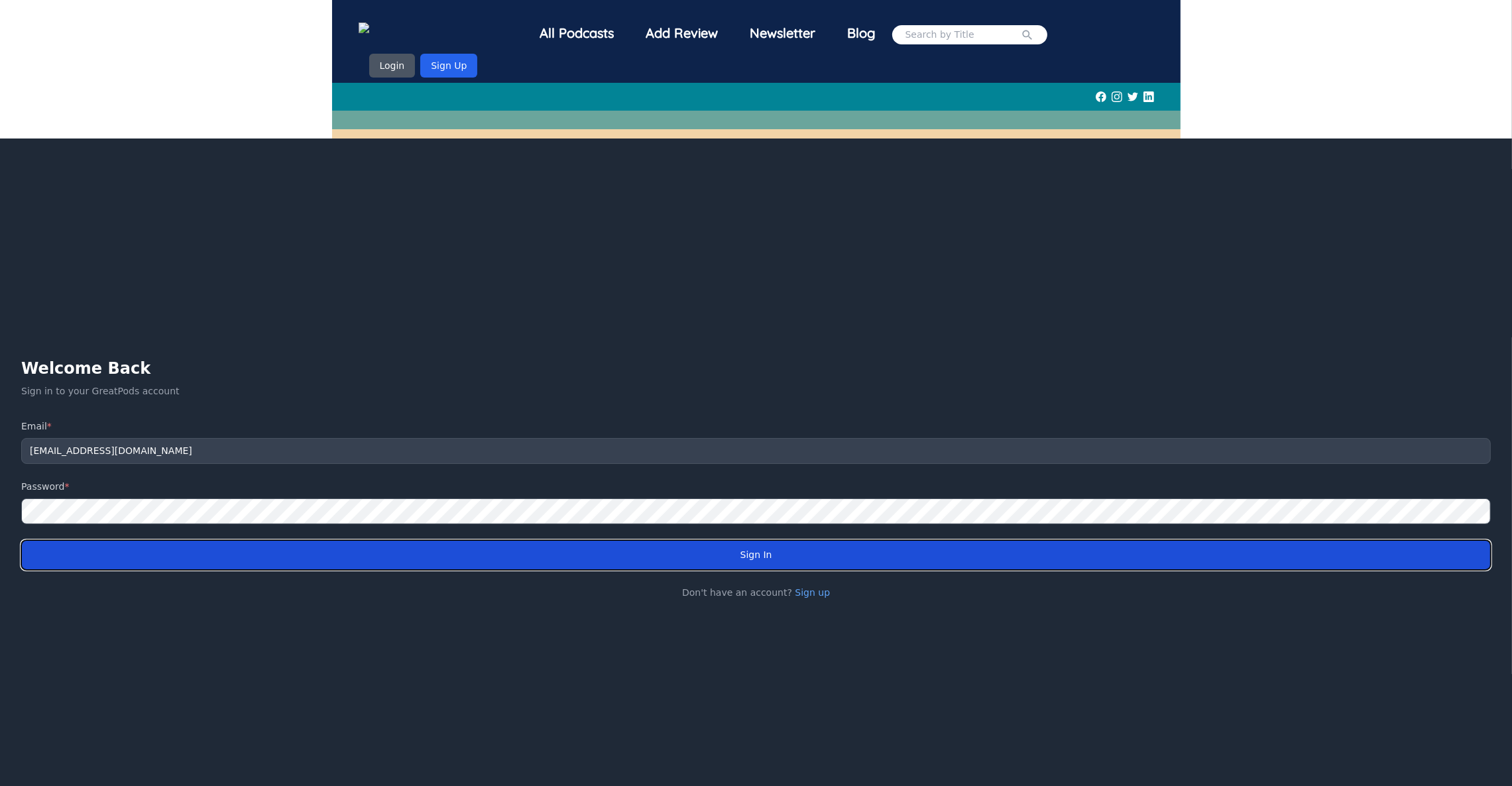
click at [756, 540] on button "Sign In" at bounding box center [756, 554] width 1469 height 30
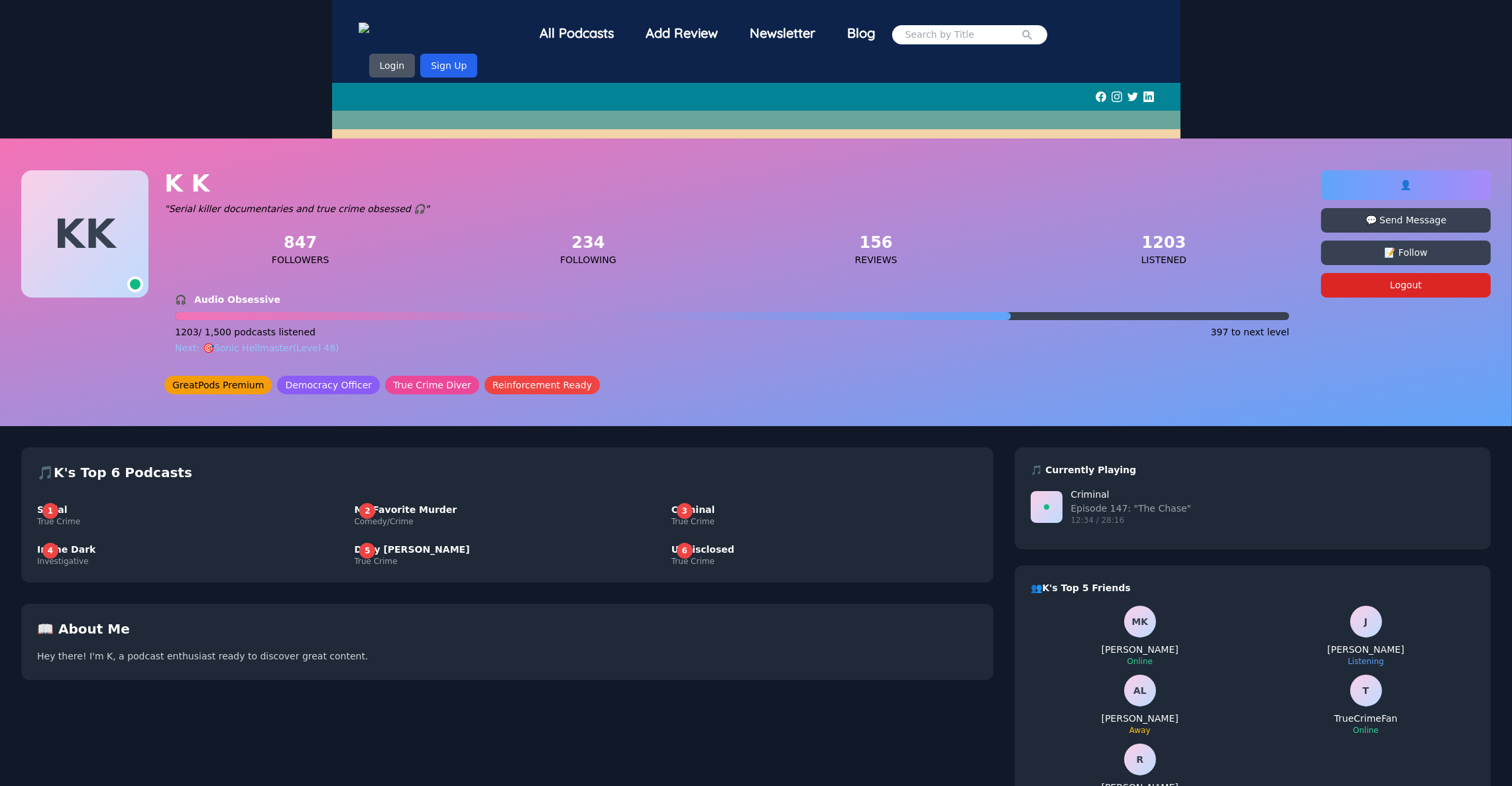
click at [1410, 180] on span "👤" at bounding box center [1406, 185] width 12 height 11
